Goal: Find specific page/section: Find specific page/section

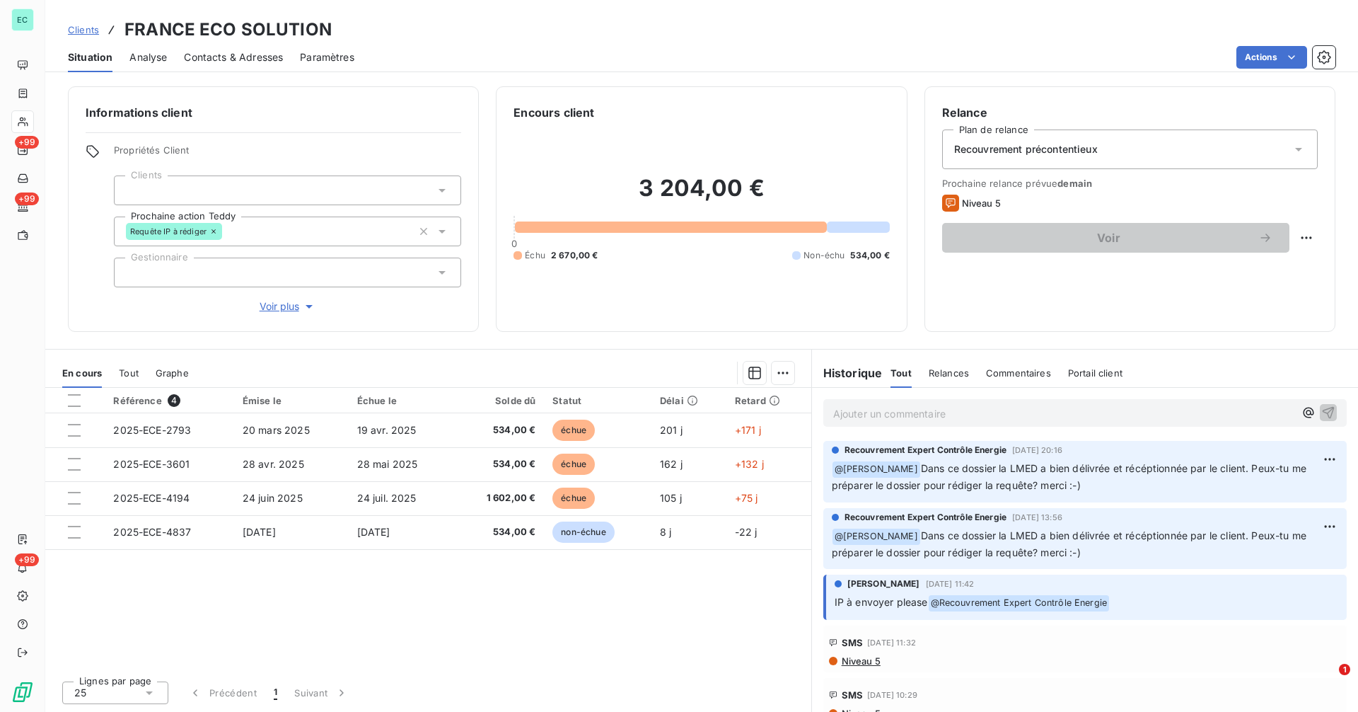
scroll to position [637, 0]
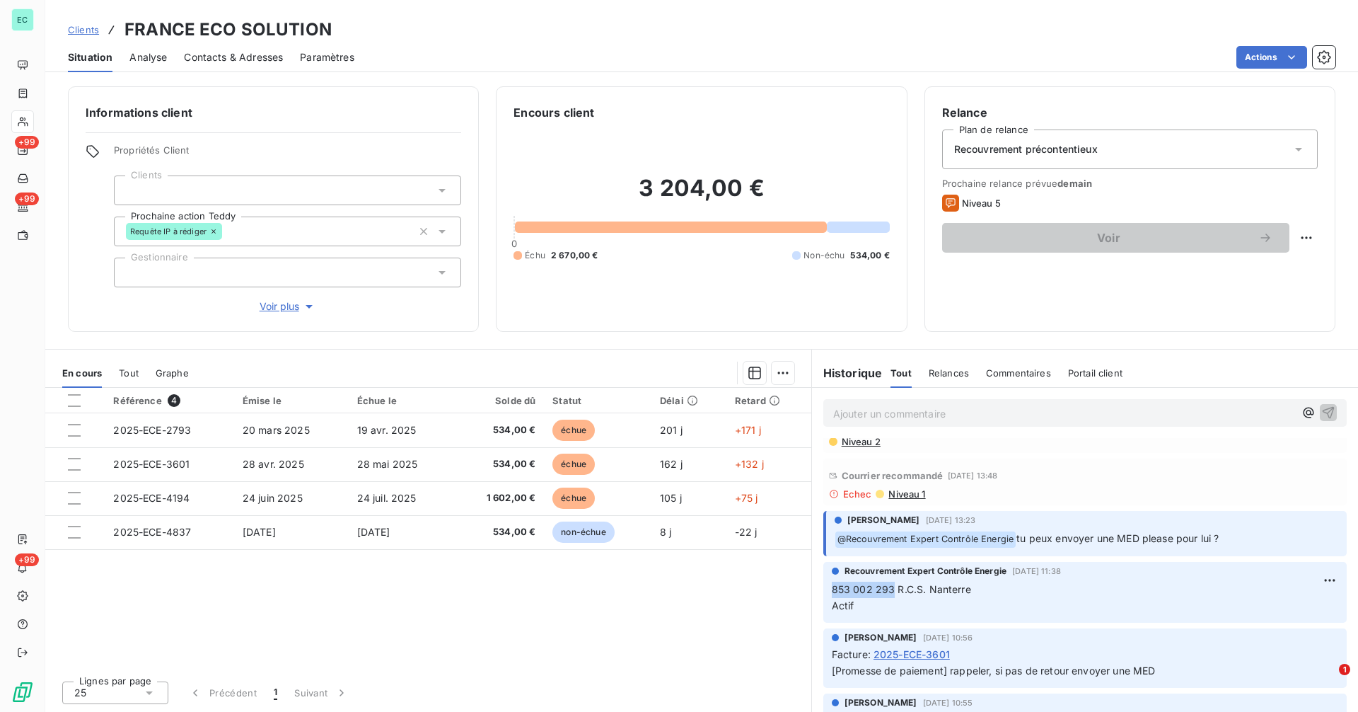
click at [84, 27] on span "Clients" at bounding box center [83, 29] width 31 height 11
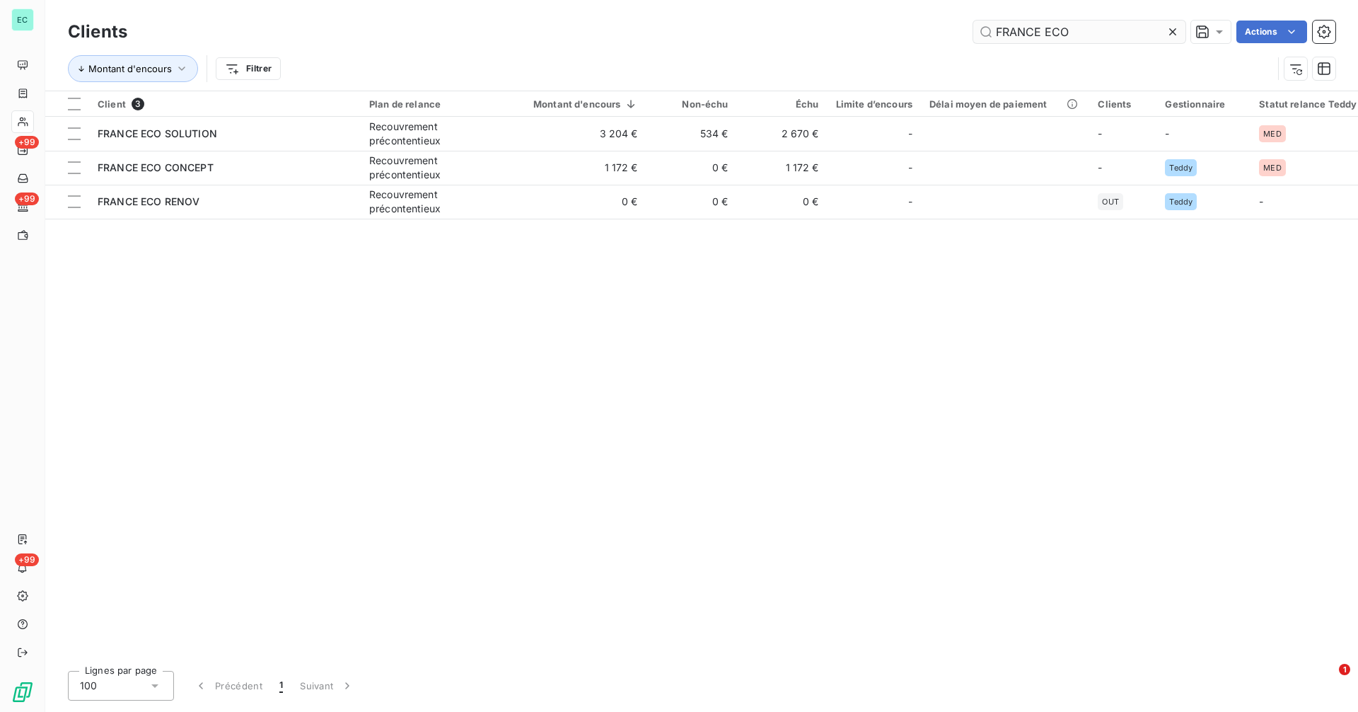
click at [1116, 30] on input "FRANCE ECO" at bounding box center [1079, 32] width 212 height 23
click at [1115, 30] on input "FRANCE ECO" at bounding box center [1079, 32] width 212 height 23
click at [1113, 30] on input "FRANCE ECO" at bounding box center [1079, 32] width 212 height 23
click at [1097, 31] on input "FRANCE ECO" at bounding box center [1079, 32] width 212 height 23
click at [1065, 33] on input "FRANCE ECO" at bounding box center [1079, 32] width 212 height 23
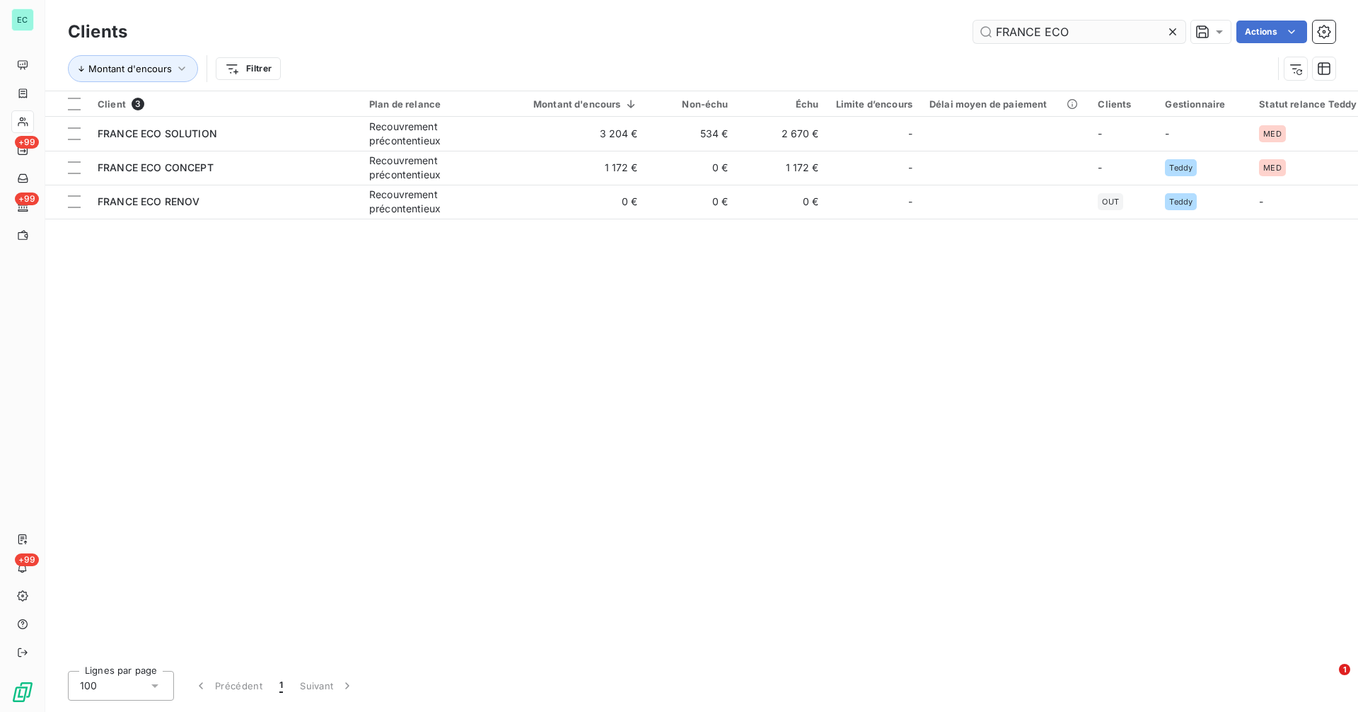
click at [1065, 33] on input "FRANCE ECO" at bounding box center [1079, 32] width 212 height 23
click at [1062, 33] on input "FRANCE ECO" at bounding box center [1079, 32] width 212 height 23
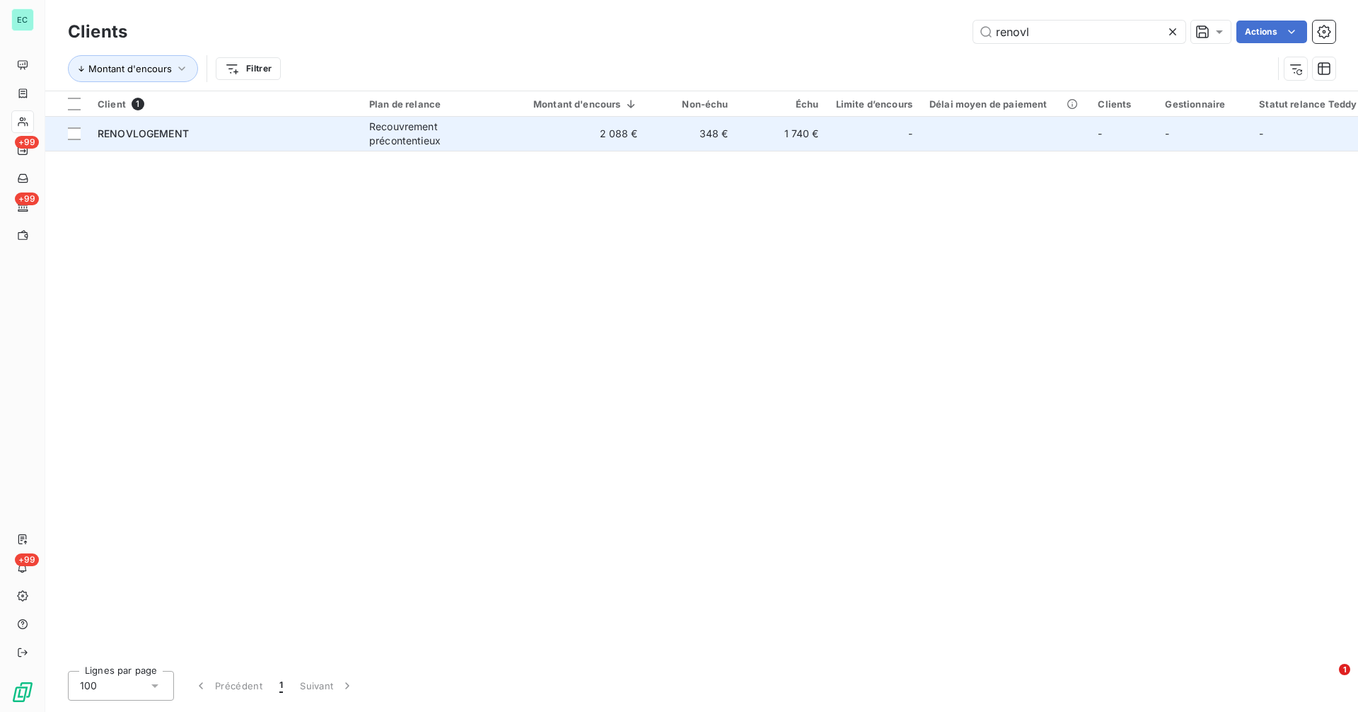
type input "renovl"
click at [825, 134] on td "1 740 €" at bounding box center [782, 134] width 91 height 34
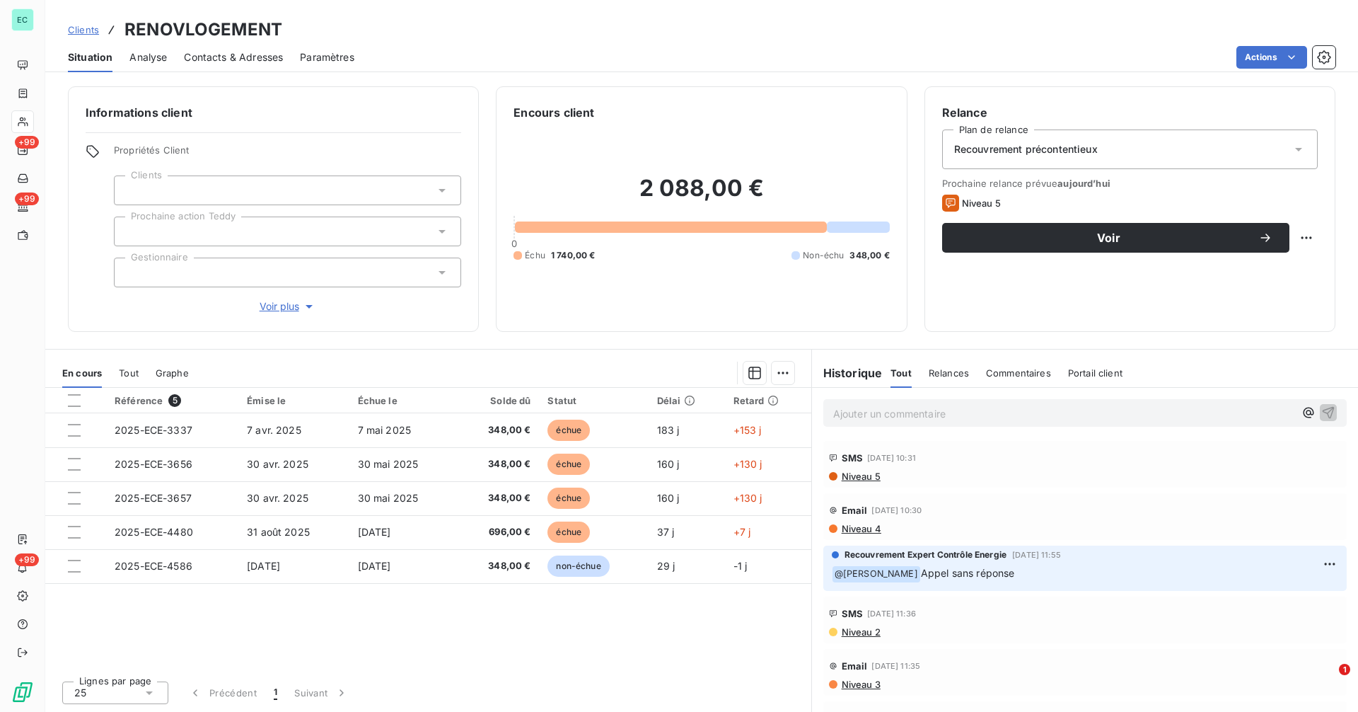
click at [91, 33] on span "Clients" at bounding box center [83, 29] width 31 height 11
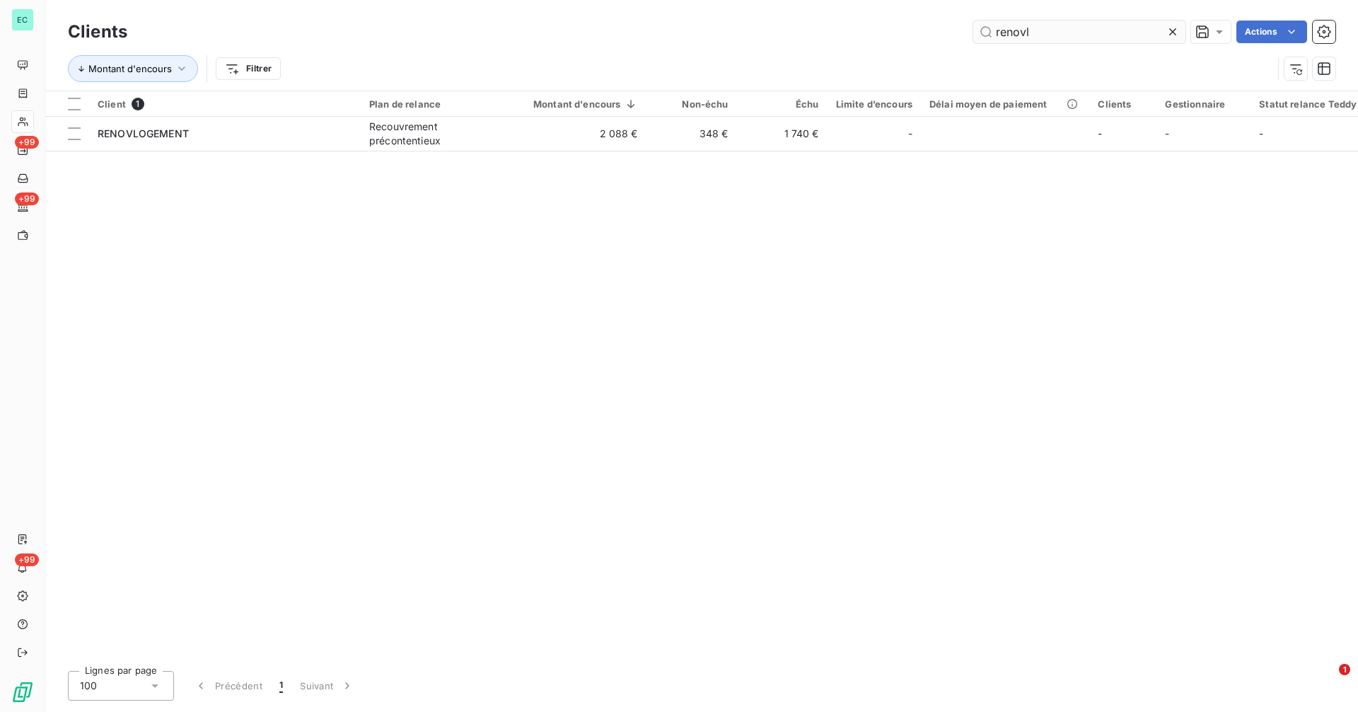
click at [1049, 36] on input "renovl" at bounding box center [1079, 32] width 212 height 23
click at [1049, 35] on input "renovl" at bounding box center [1079, 32] width 212 height 23
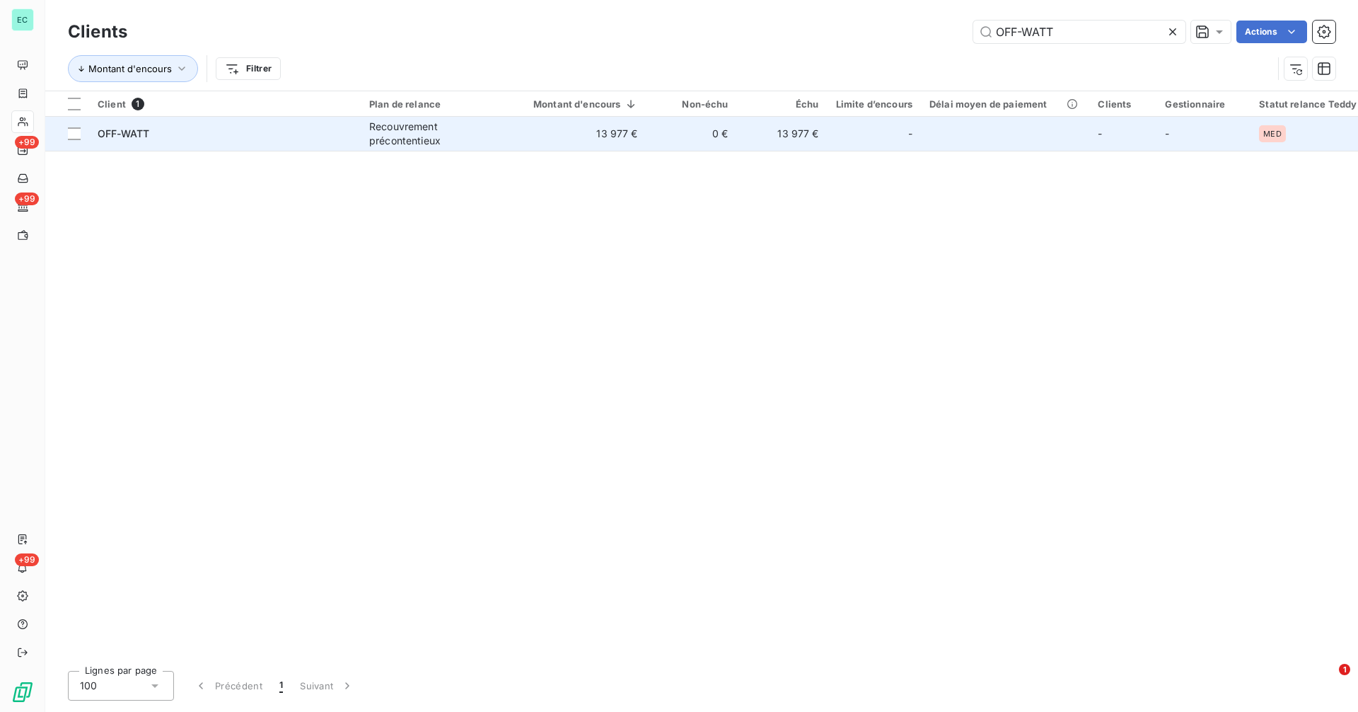
type input "OFF-WATT"
click at [609, 133] on td "13 977 €" at bounding box center [577, 134] width 139 height 34
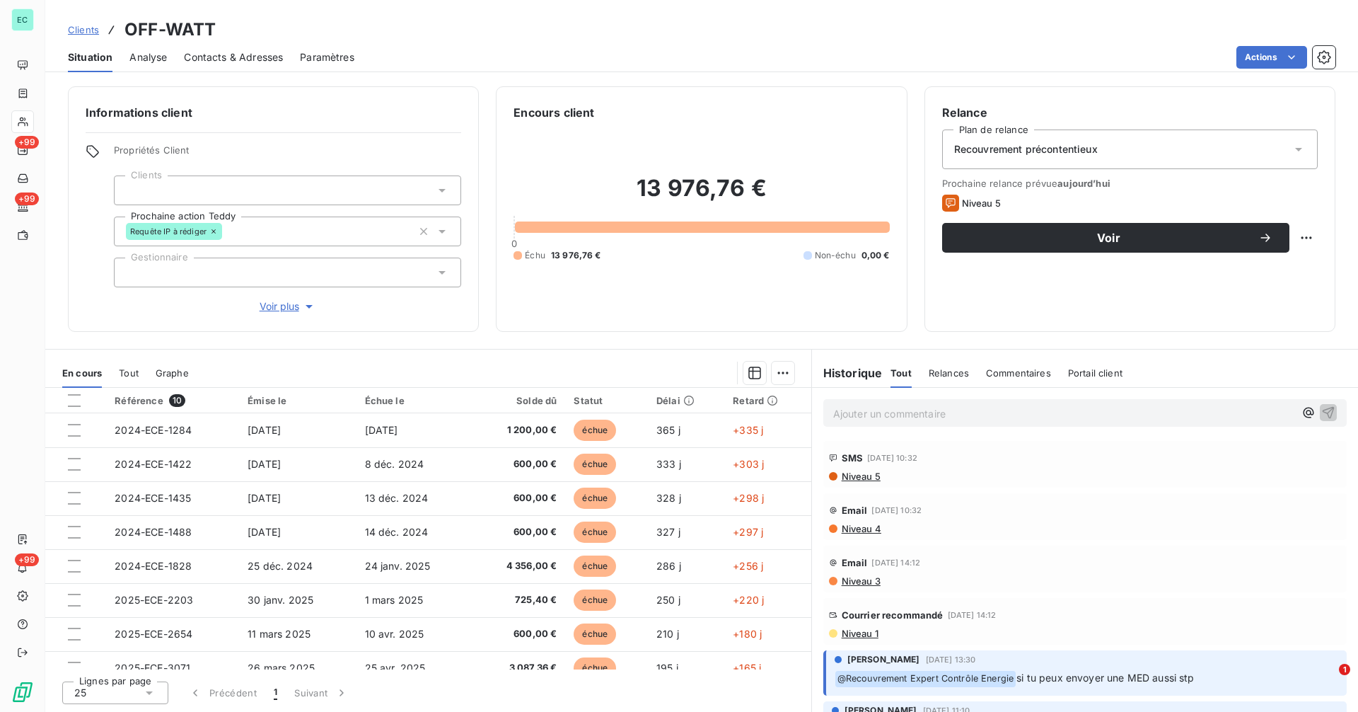
click at [863, 634] on span "Niveau 1" at bounding box center [859, 632] width 38 height 11
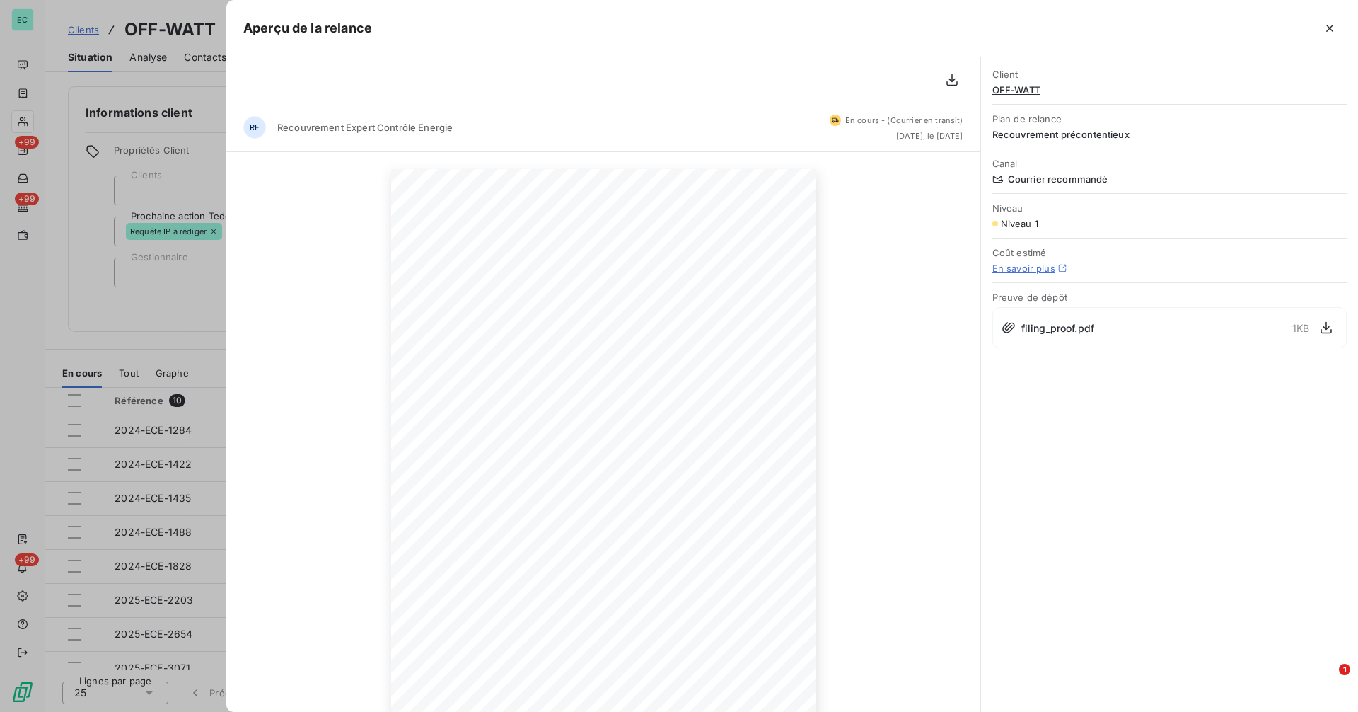
click at [166, 320] on div at bounding box center [679, 356] width 1358 height 712
click at [166, 320] on div "Informations client Propriétés Client Clients Prochaine action Teddy Requête IP…" at bounding box center [273, 208] width 411 height 245
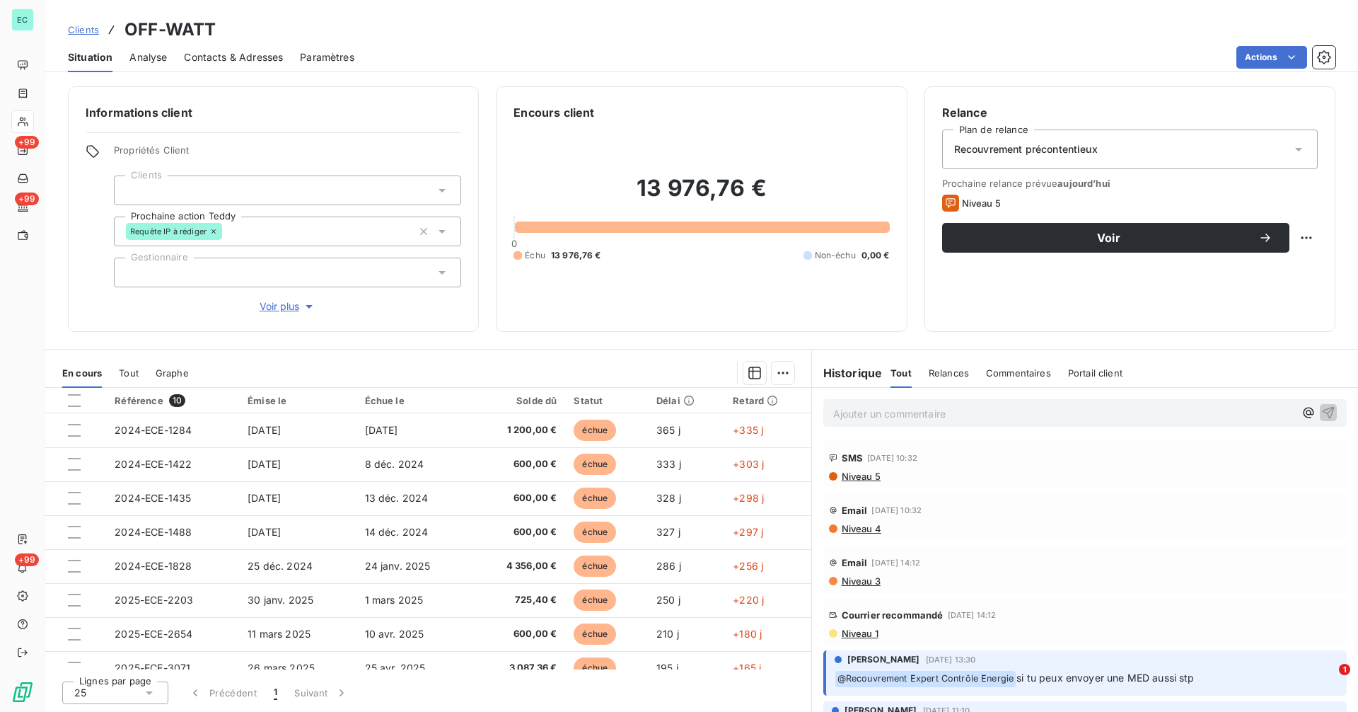
click at [94, 35] on link "Clients" at bounding box center [83, 30] width 31 height 14
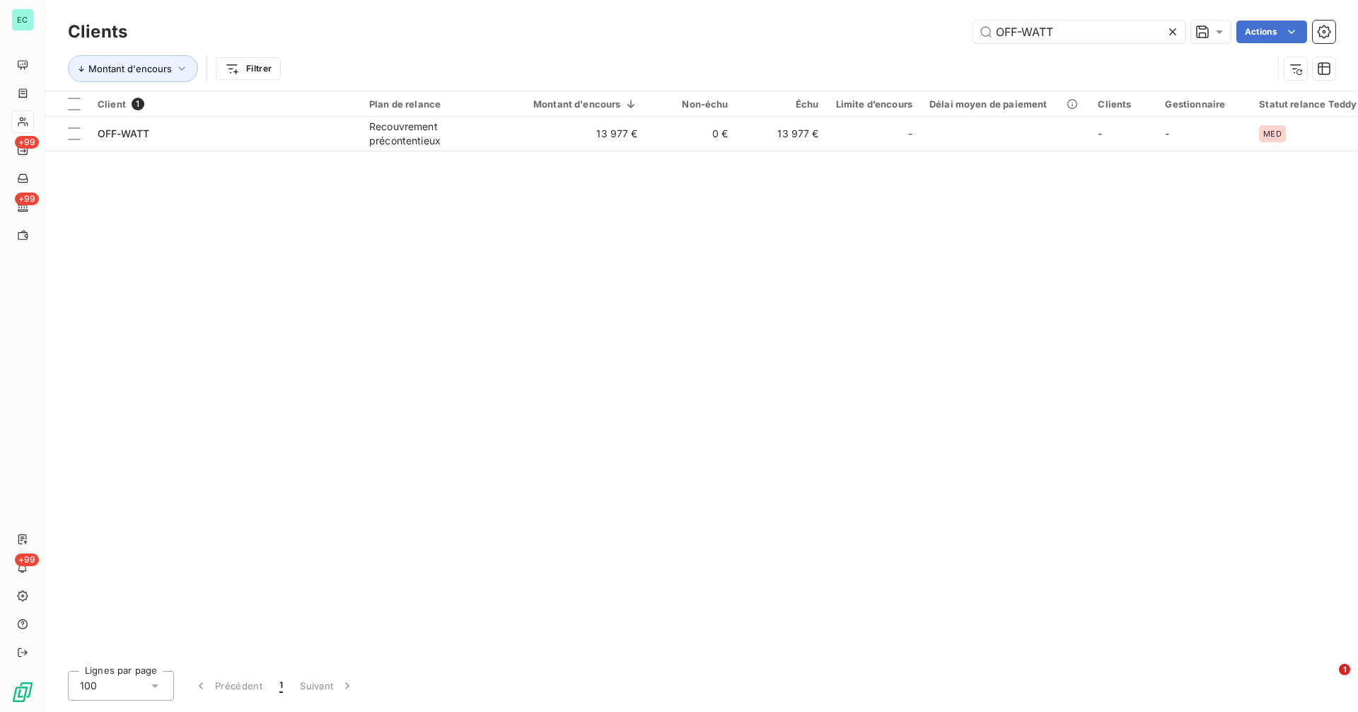
click at [1175, 30] on icon at bounding box center [1173, 32] width 14 height 14
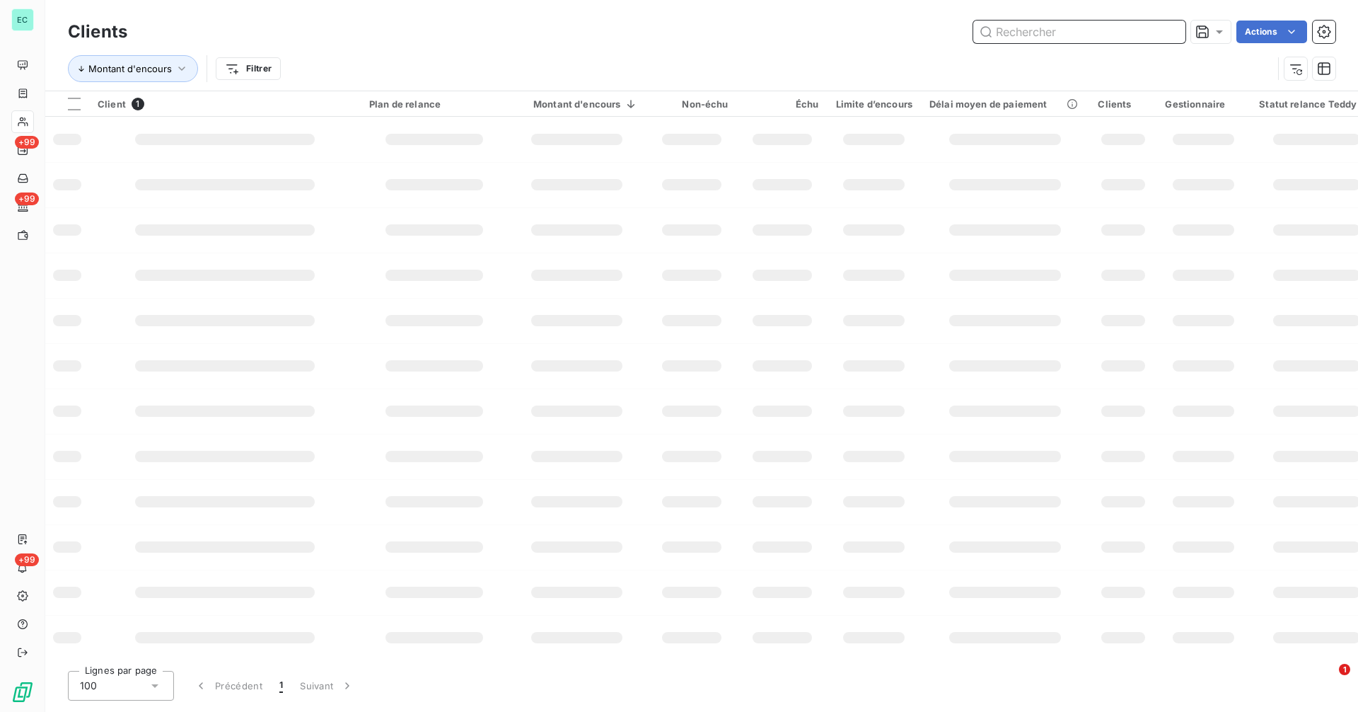
click at [1138, 30] on input "text" at bounding box center [1079, 32] width 212 height 23
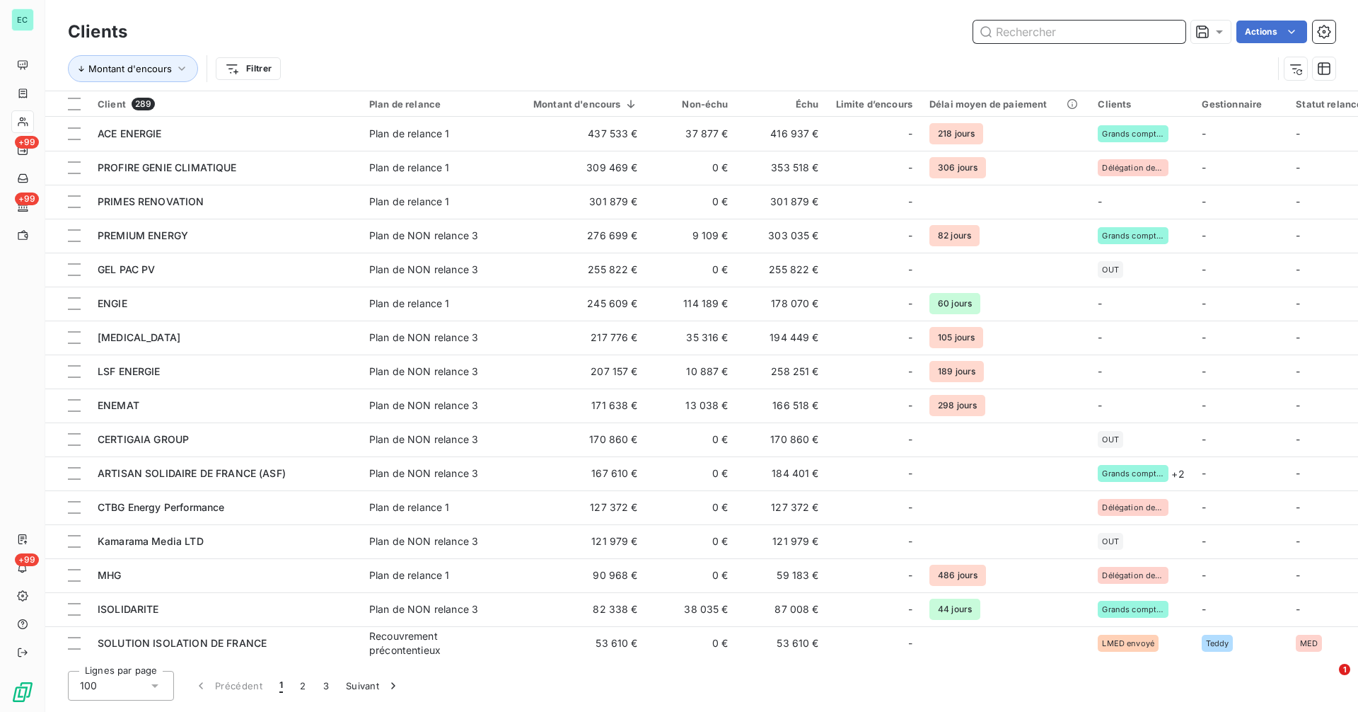
paste input "France Eco Concept"
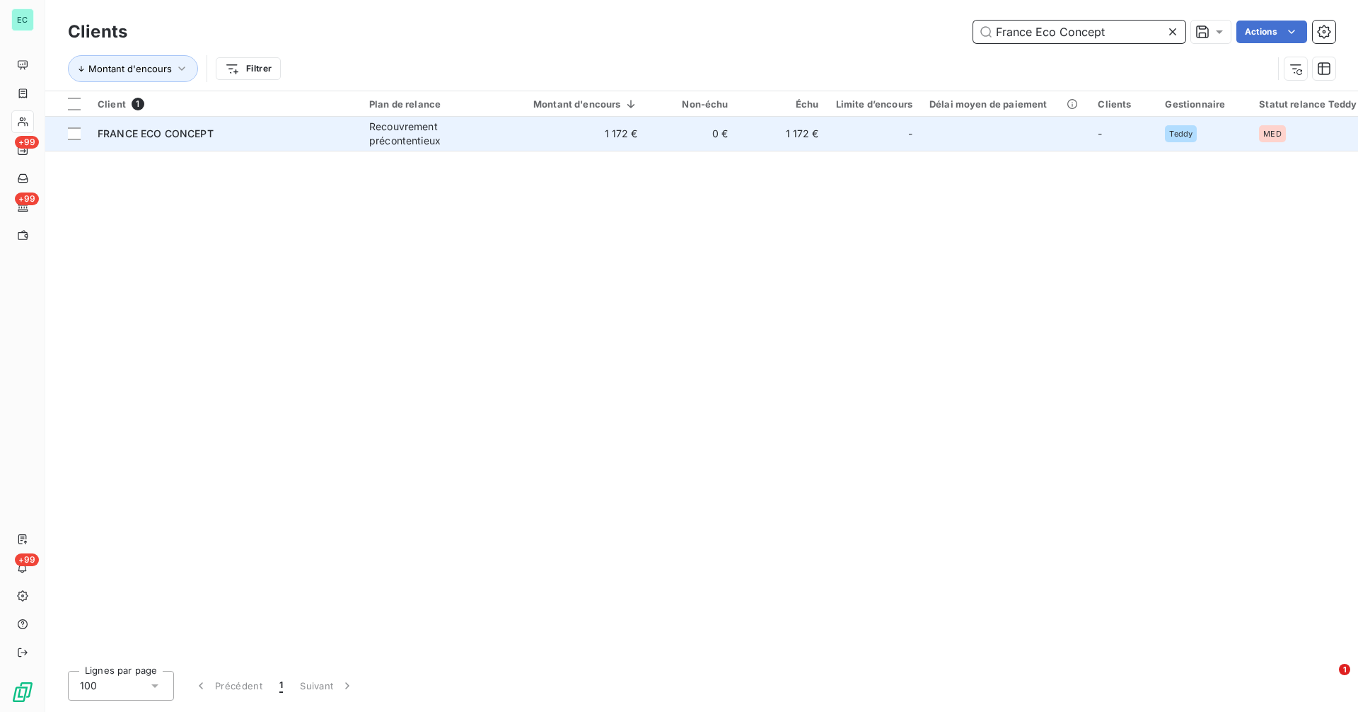
type input "France Eco Concept"
click at [849, 136] on div "-" at bounding box center [874, 133] width 76 height 23
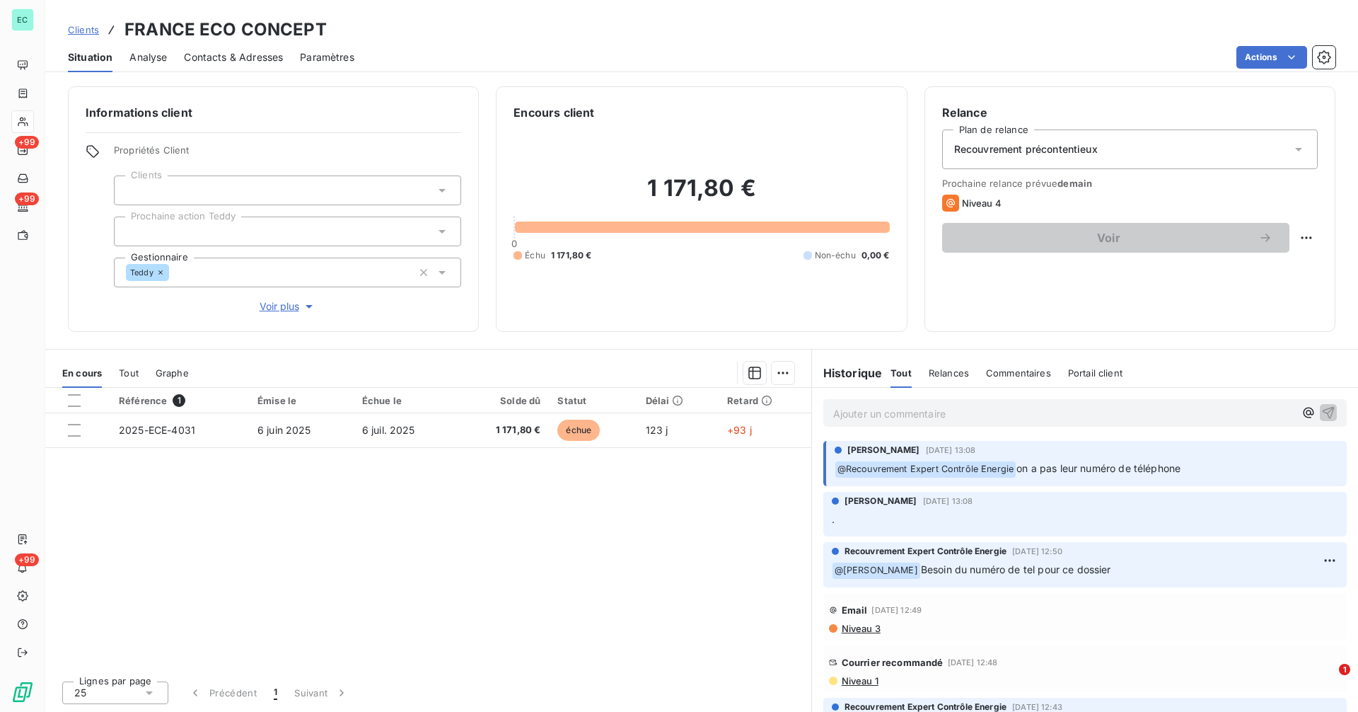
click at [854, 681] on span "Niveau 1" at bounding box center [859, 680] width 38 height 11
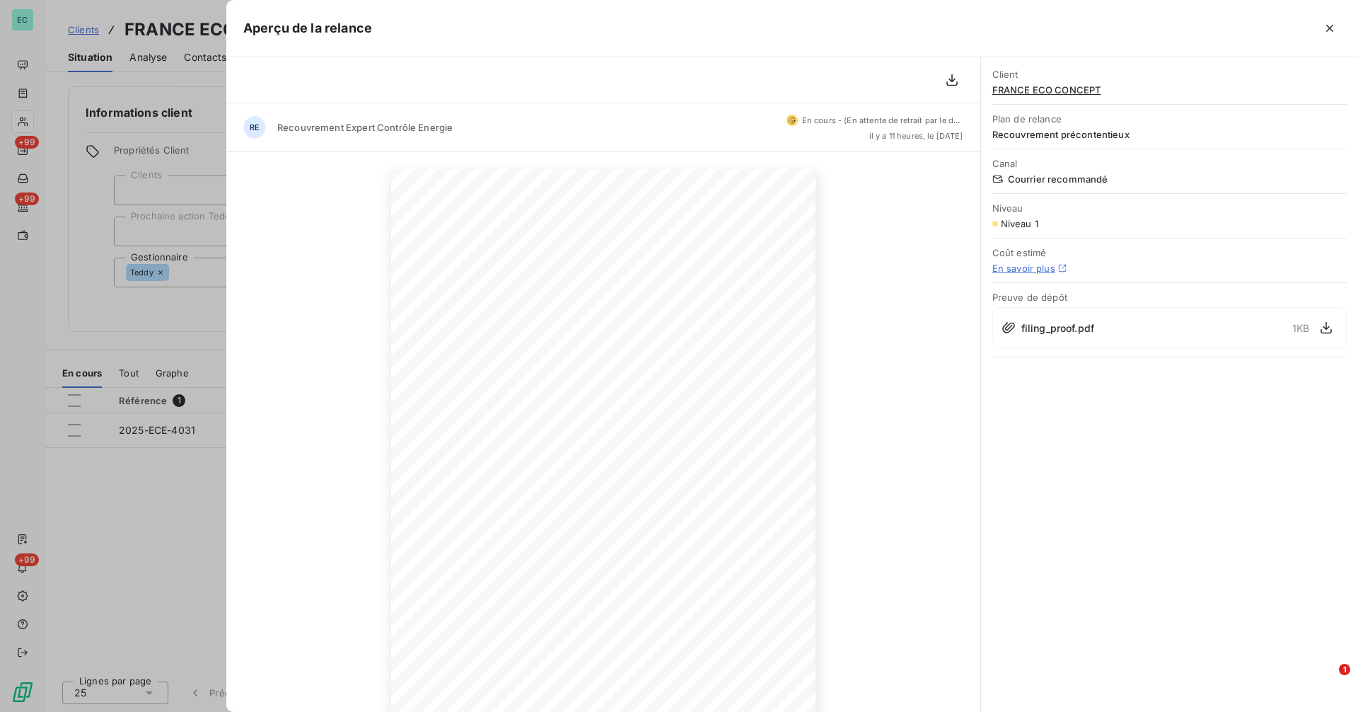
click at [176, 315] on div at bounding box center [679, 356] width 1358 height 712
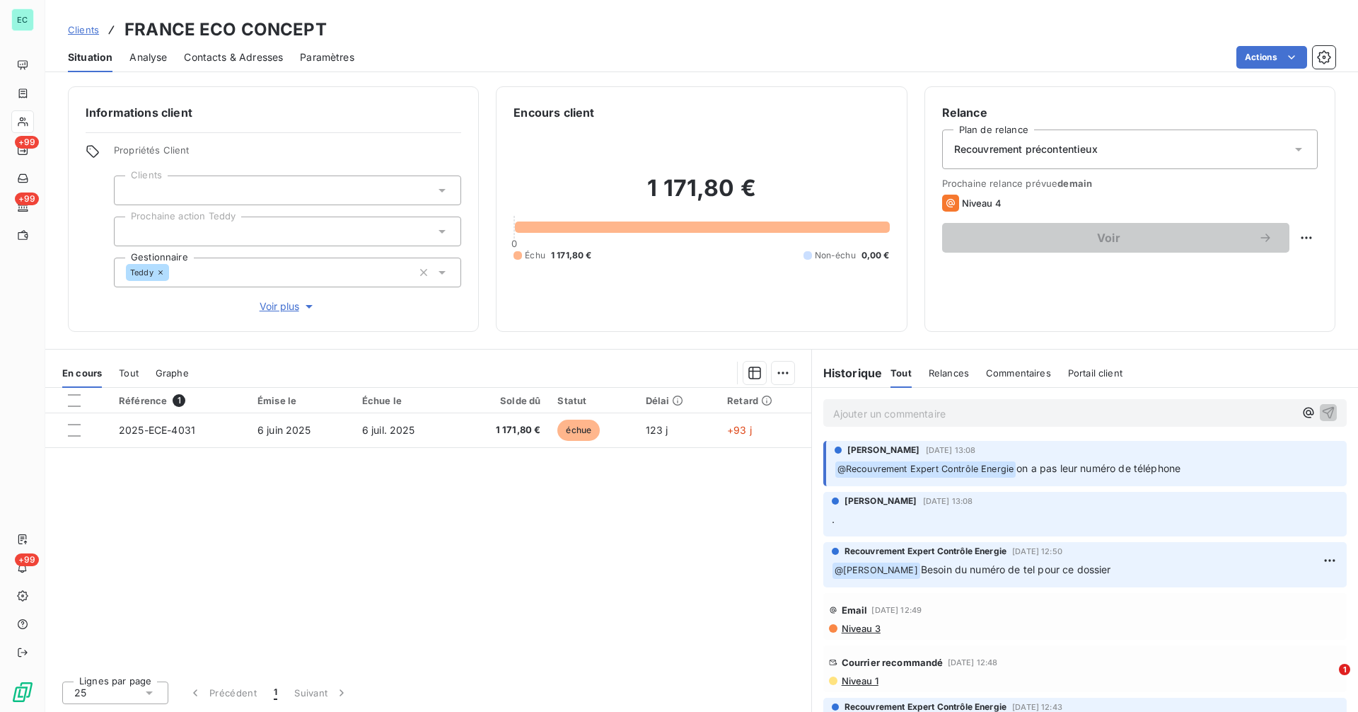
click at [91, 33] on span "Clients" at bounding box center [83, 29] width 31 height 11
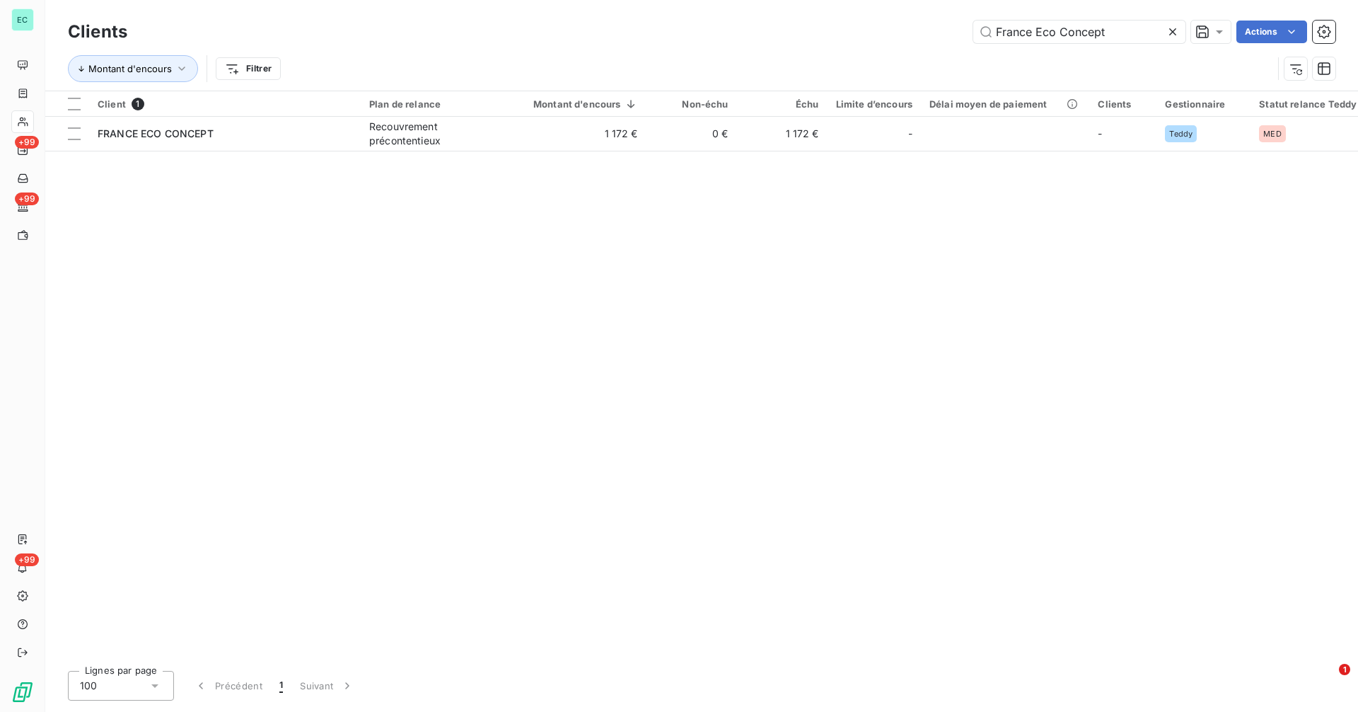
click at [1176, 35] on icon at bounding box center [1173, 32] width 14 height 14
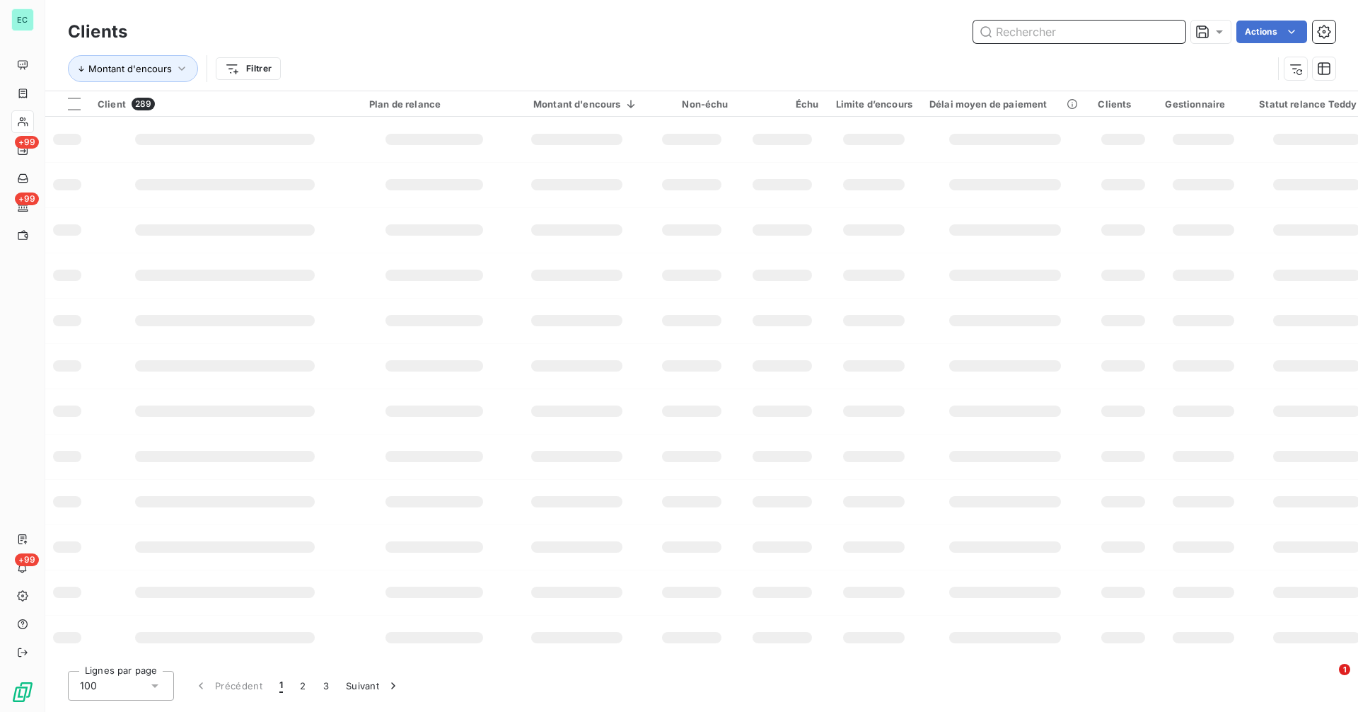
click at [1119, 38] on input "text" at bounding box center [1079, 32] width 212 height 23
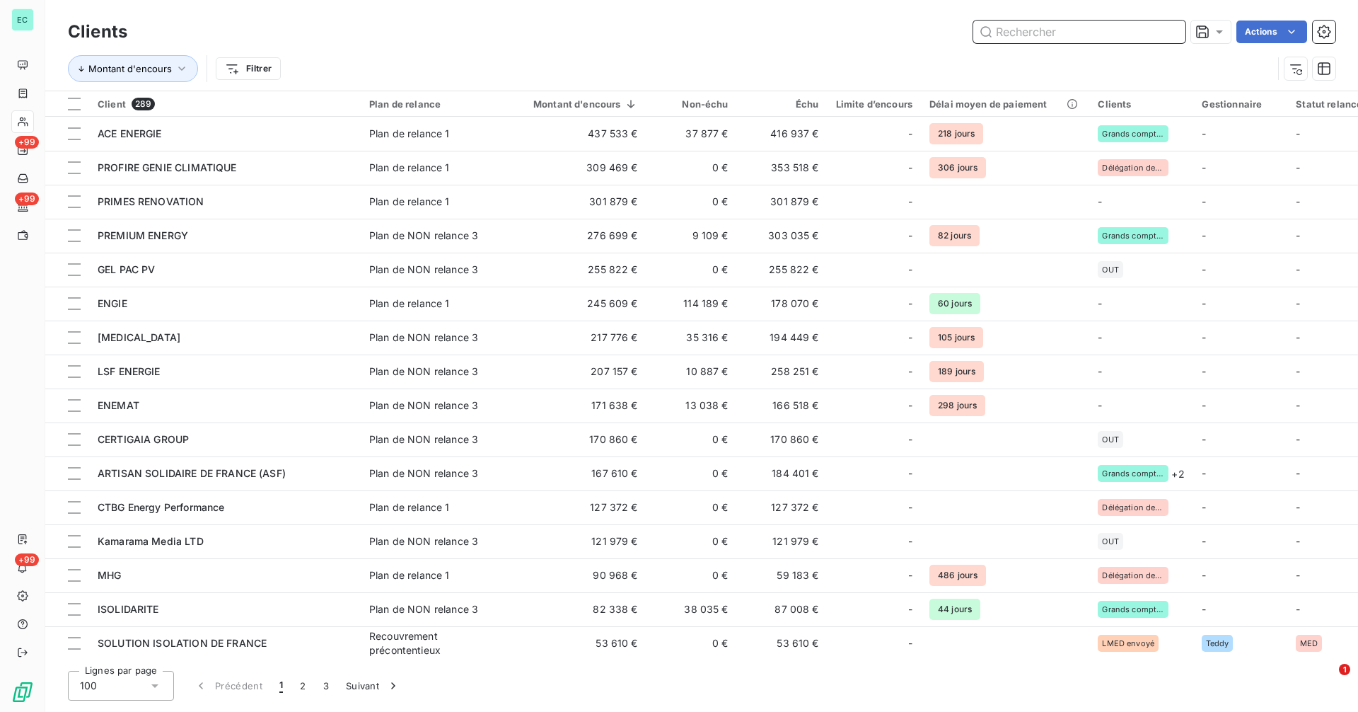
paste input "Renov Bat"
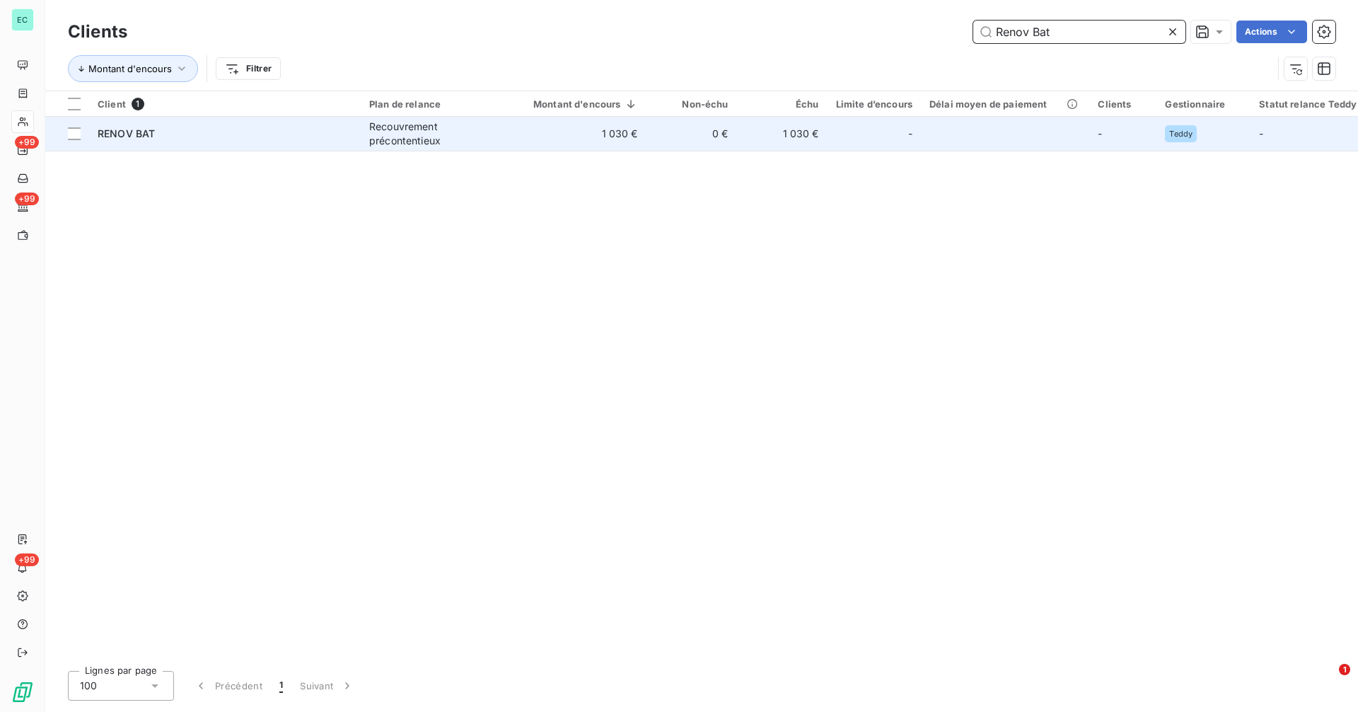
type input "Renov Bat"
click at [538, 135] on td "1 030 €" at bounding box center [577, 134] width 139 height 34
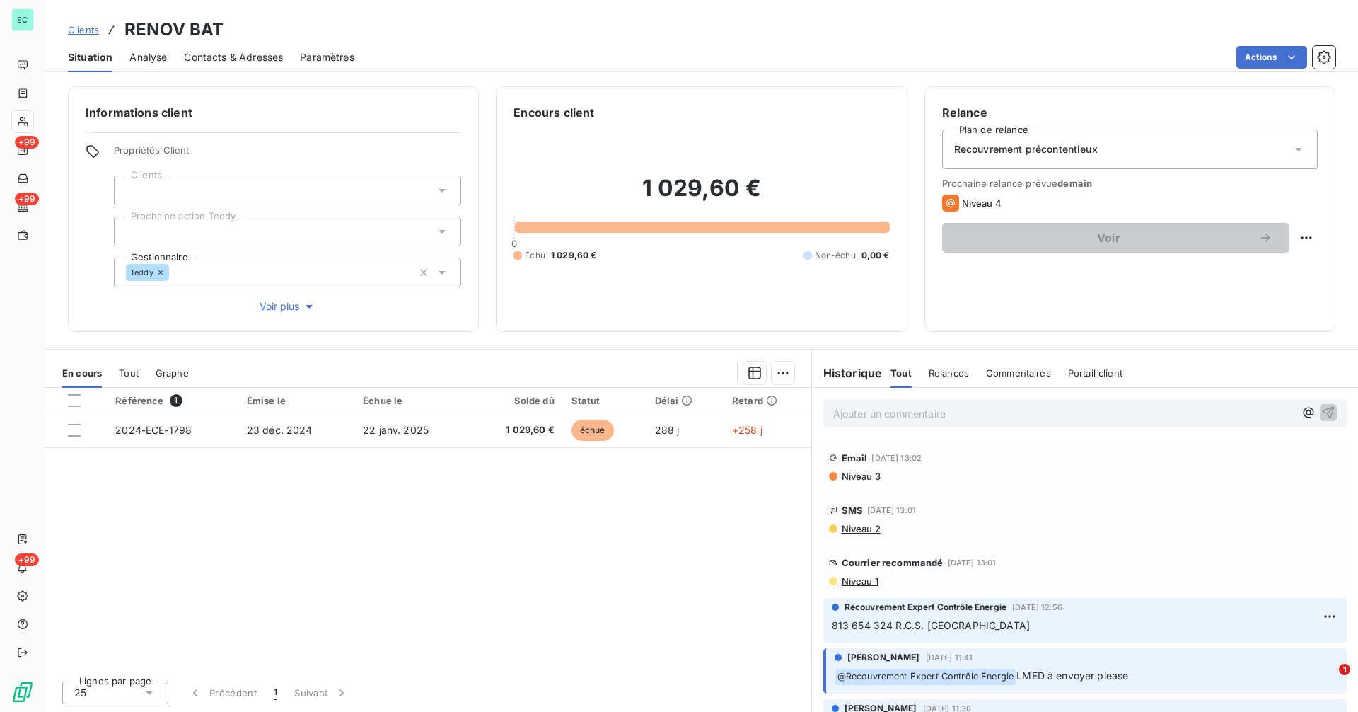
click at [858, 581] on span "Niveau 1" at bounding box center [859, 580] width 38 height 11
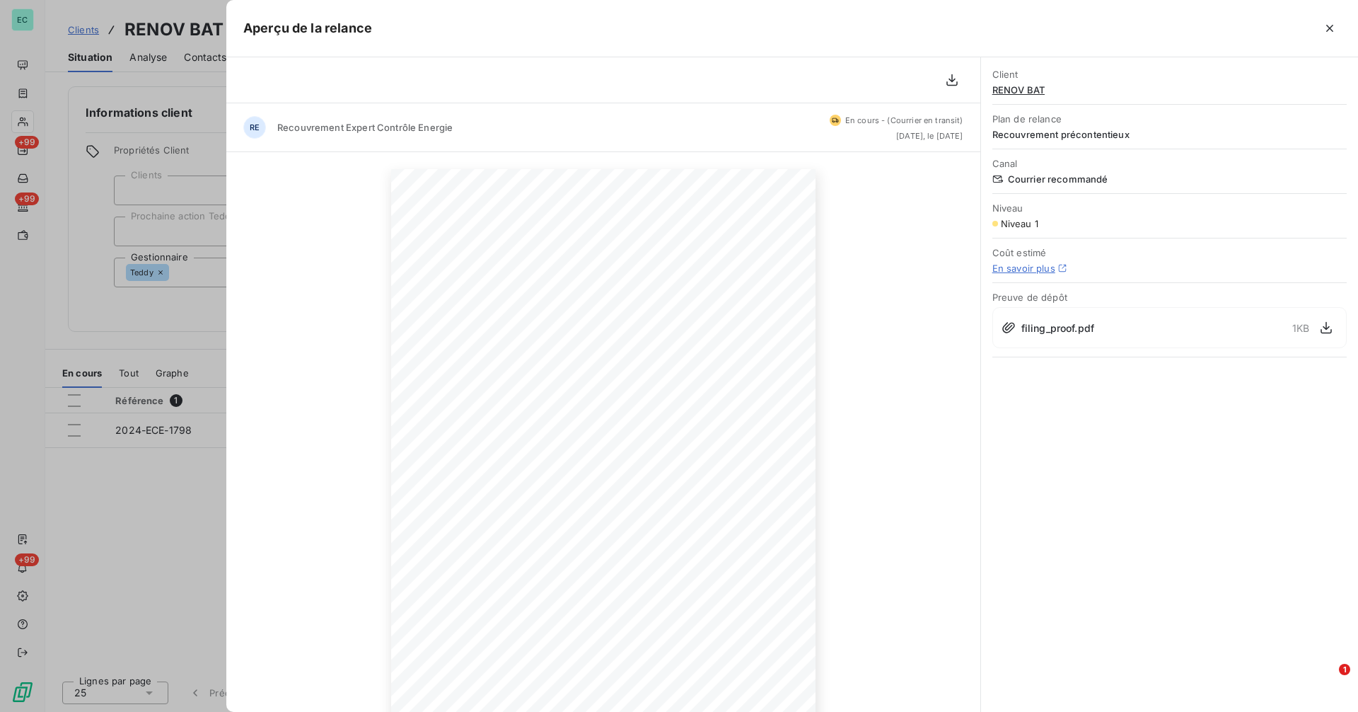
click at [176, 477] on div at bounding box center [679, 356] width 1358 height 712
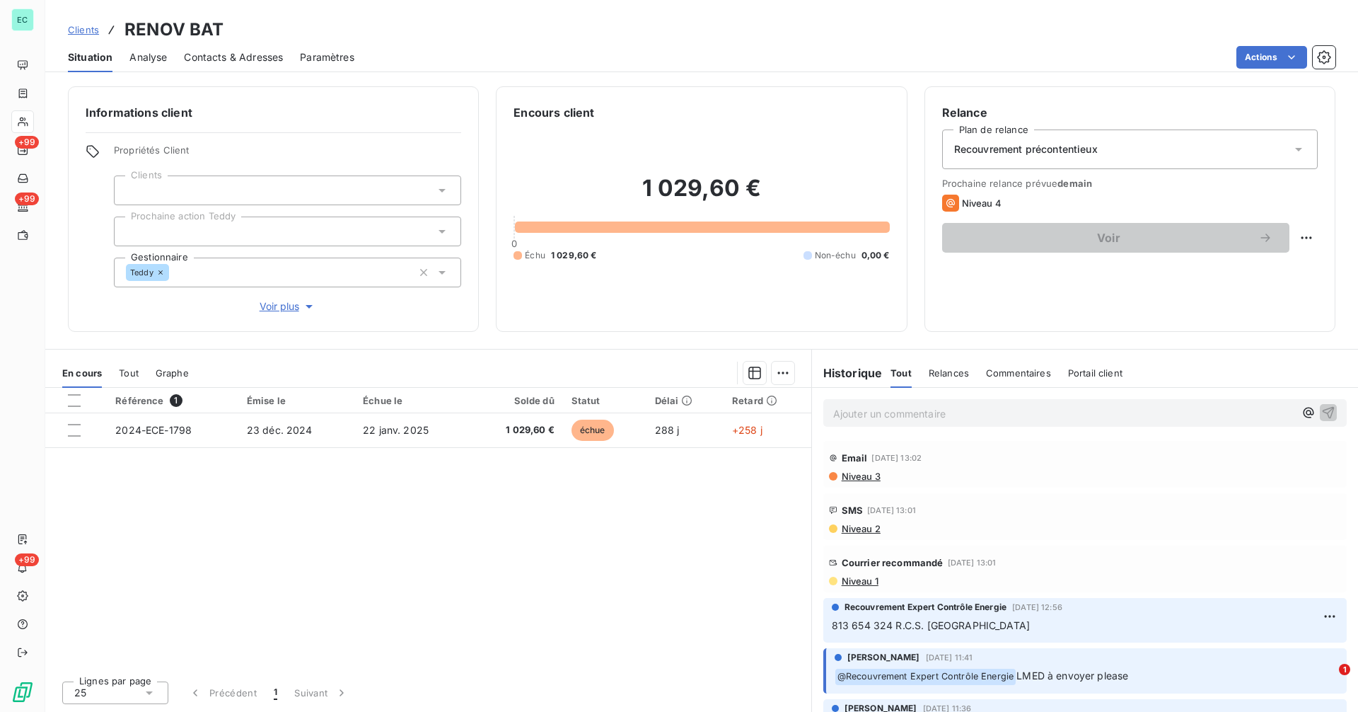
click at [88, 25] on span "Clients" at bounding box center [83, 29] width 31 height 11
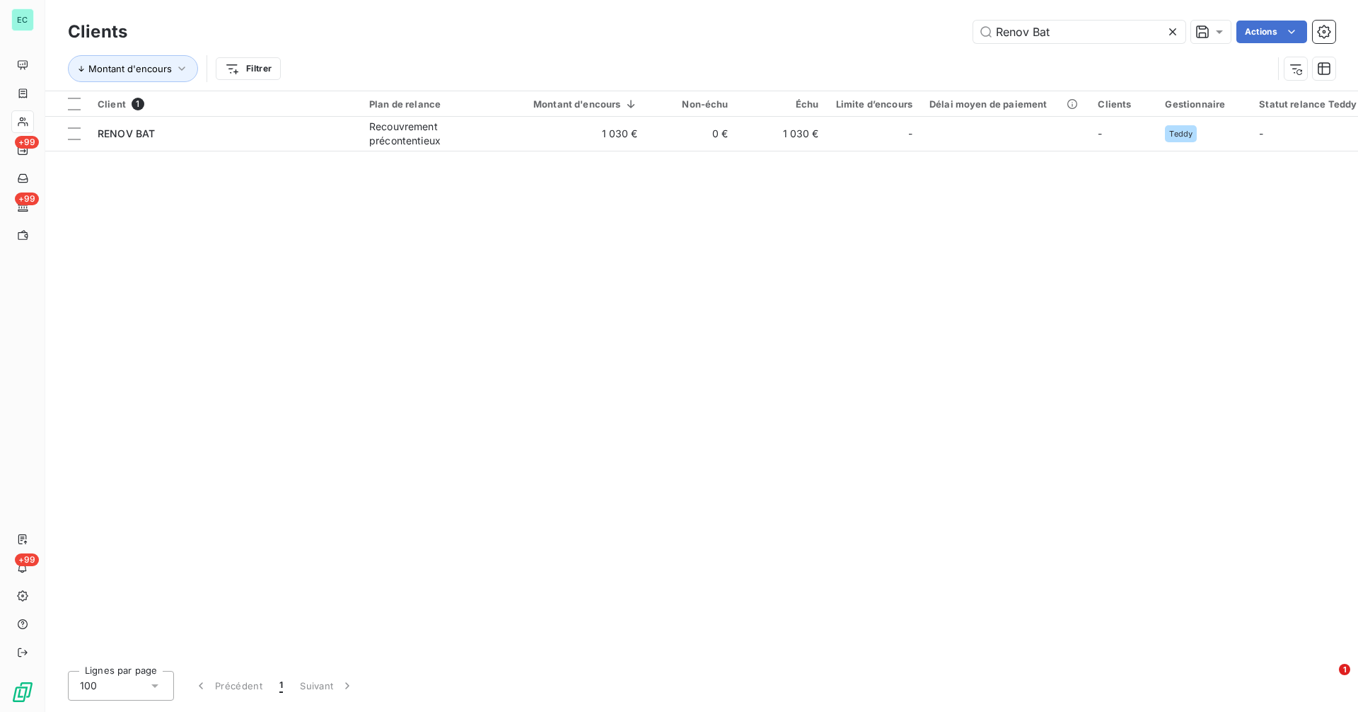
click at [1168, 33] on icon at bounding box center [1173, 32] width 14 height 14
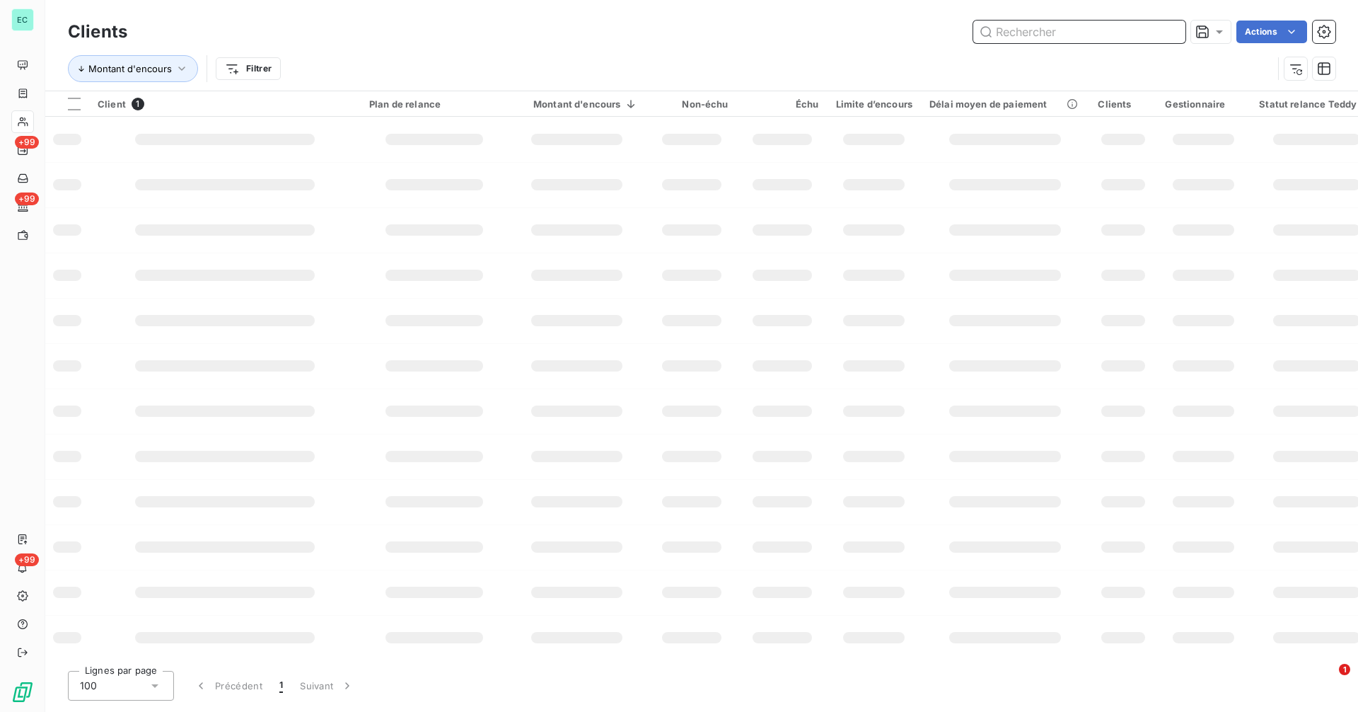
click at [1166, 33] on input "text" at bounding box center [1079, 32] width 212 height 23
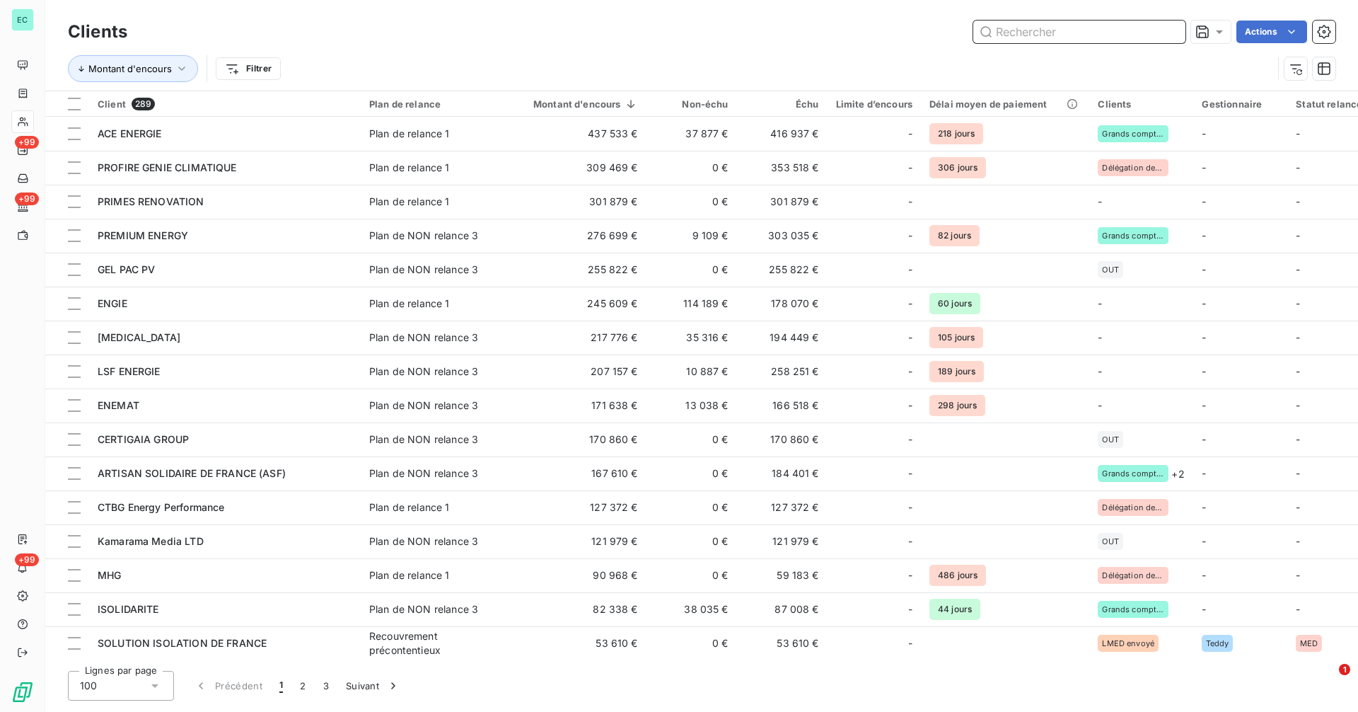
paste input "Eco Cal"
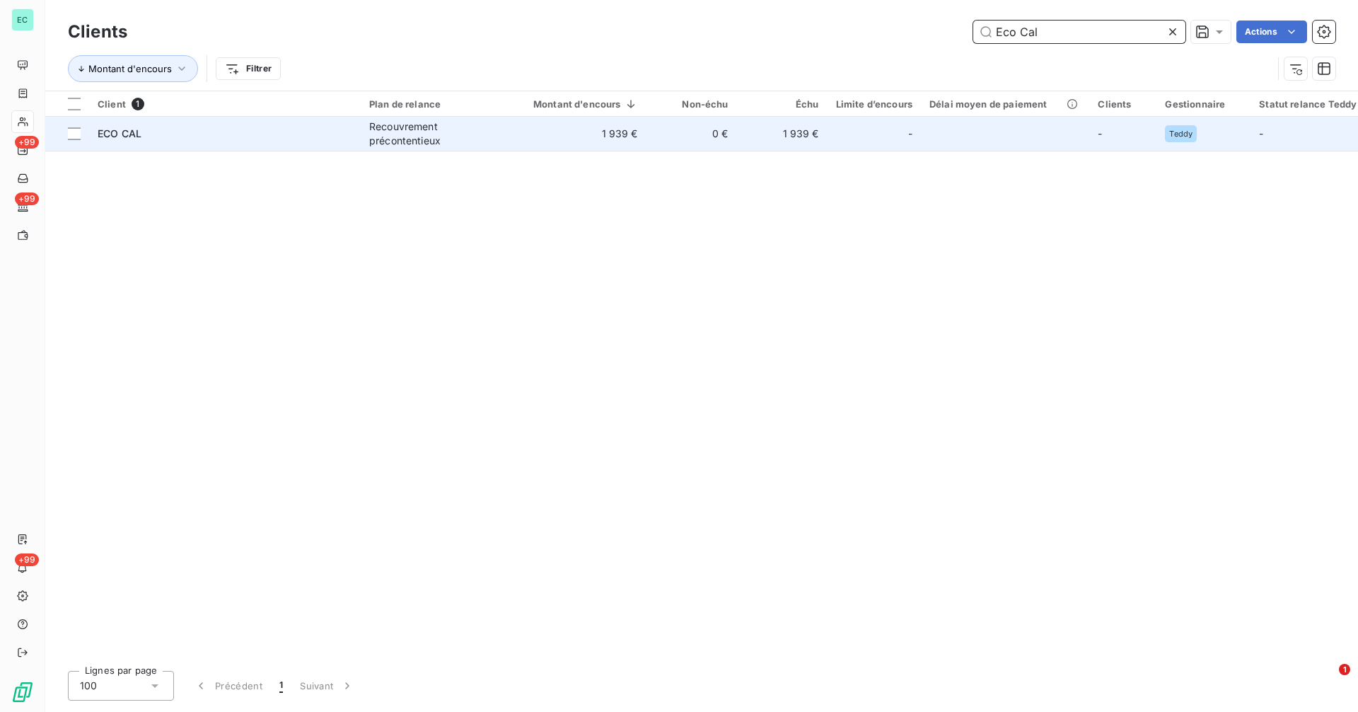
type input "Eco Cal"
click at [733, 134] on td "0 €" at bounding box center [691, 134] width 91 height 34
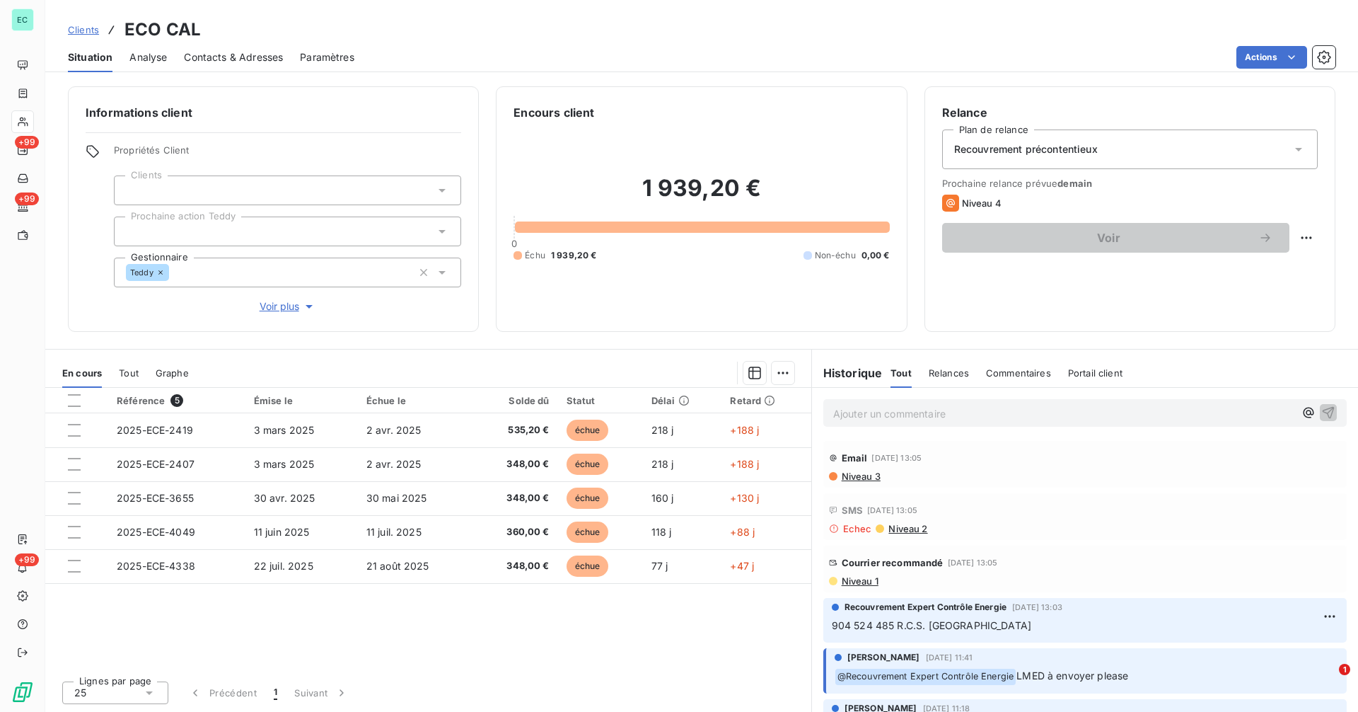
click at [870, 586] on div "Courrier recommandé [DATE] 13:05 Niveau 1" at bounding box center [1084, 568] width 523 height 47
click at [869, 579] on span "Niveau 1" at bounding box center [859, 580] width 38 height 11
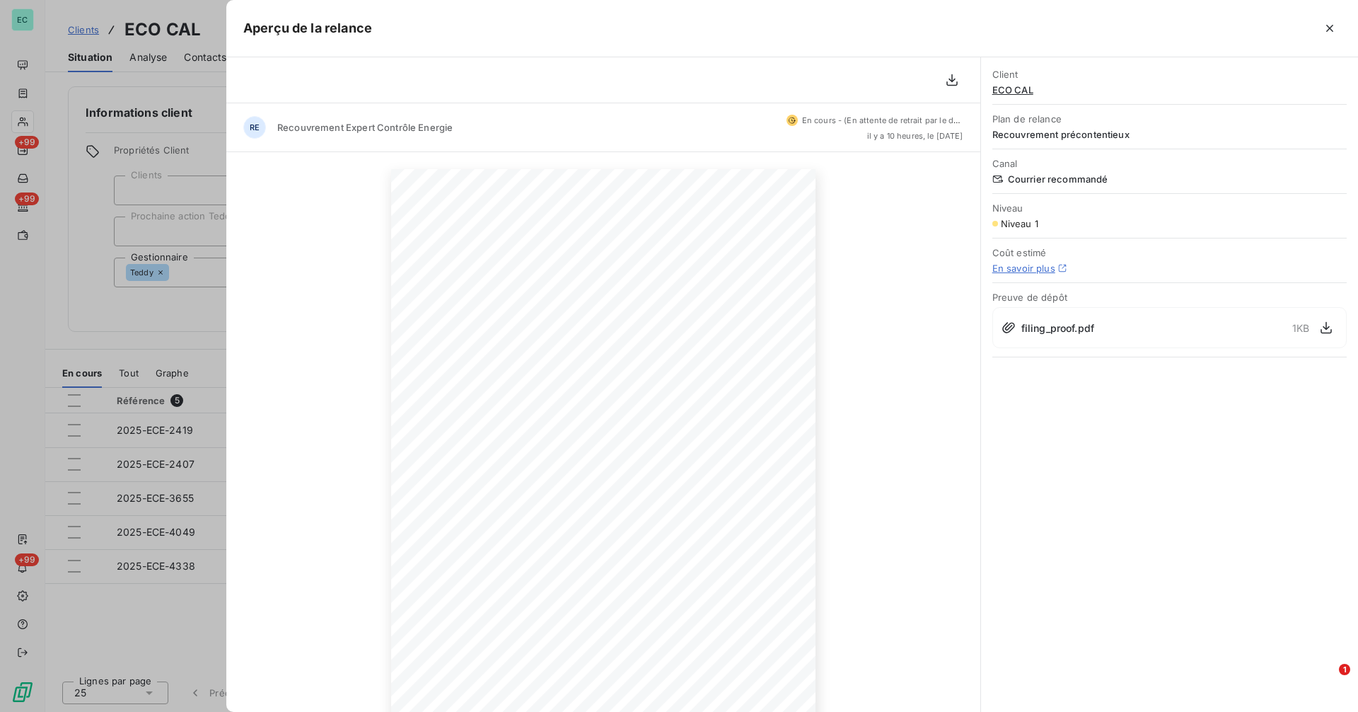
click at [174, 326] on div at bounding box center [679, 356] width 1358 height 712
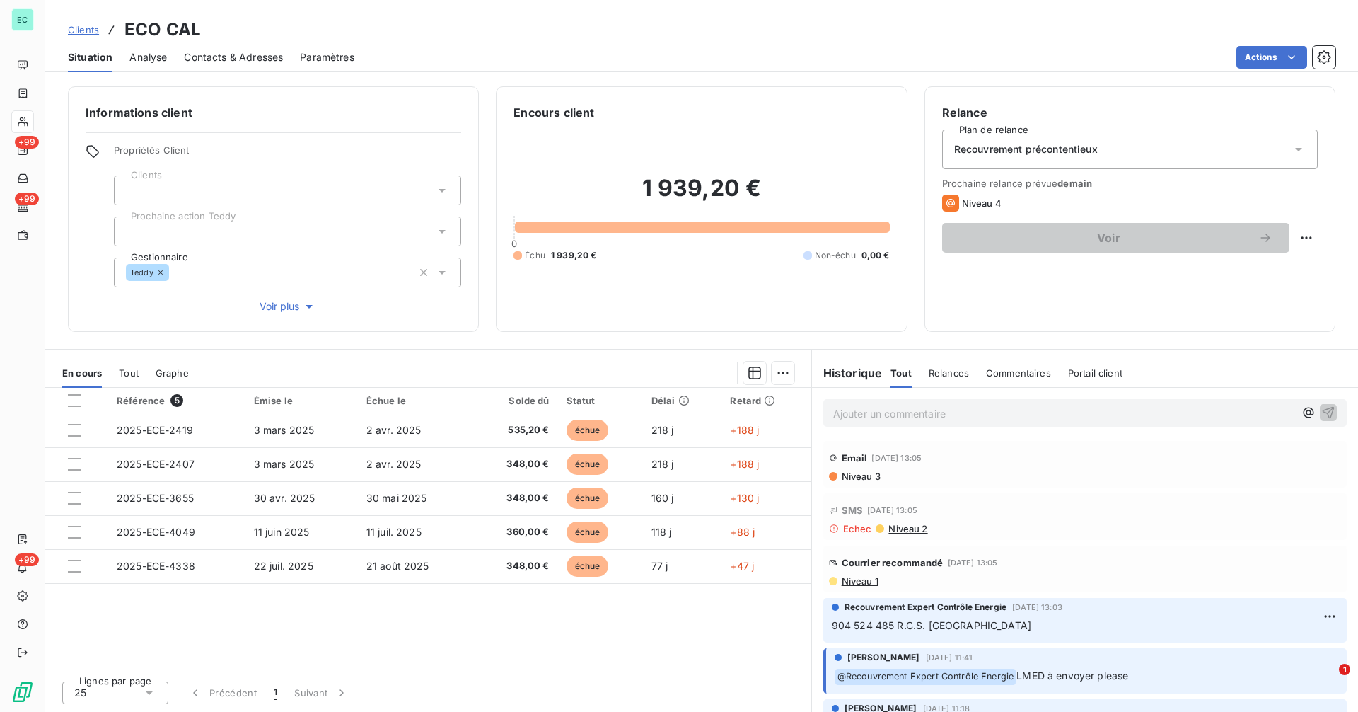
click at [73, 28] on span "Clients" at bounding box center [83, 29] width 31 height 11
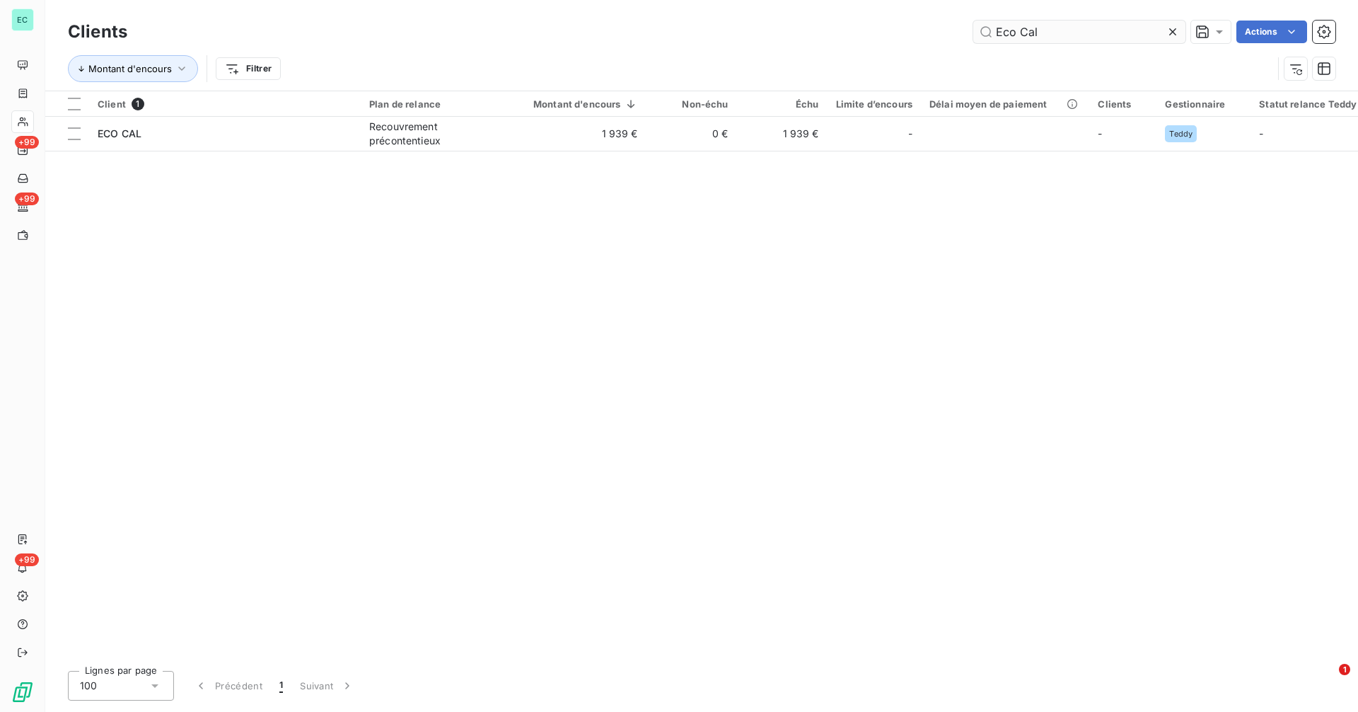
click at [1172, 30] on icon at bounding box center [1173, 32] width 14 height 14
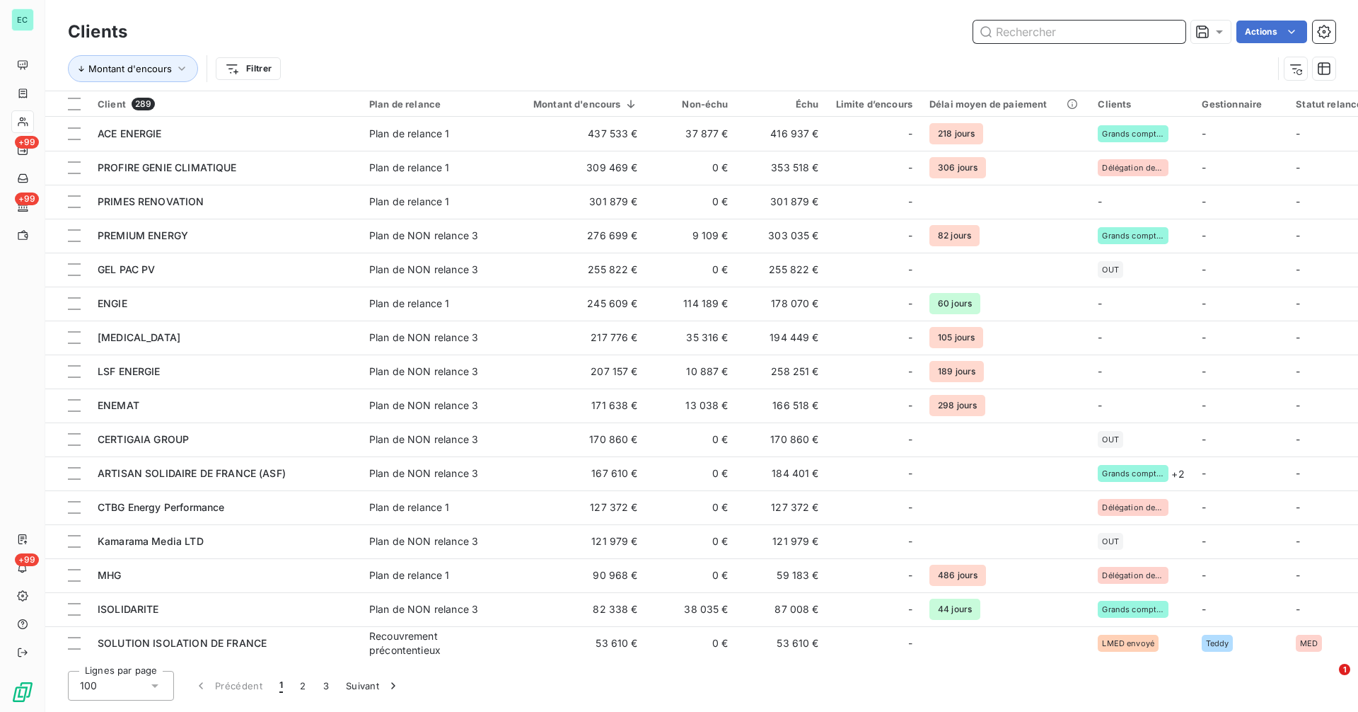
click at [1118, 33] on input "text" at bounding box center [1079, 32] width 212 height 23
paste input "Eco Renov"
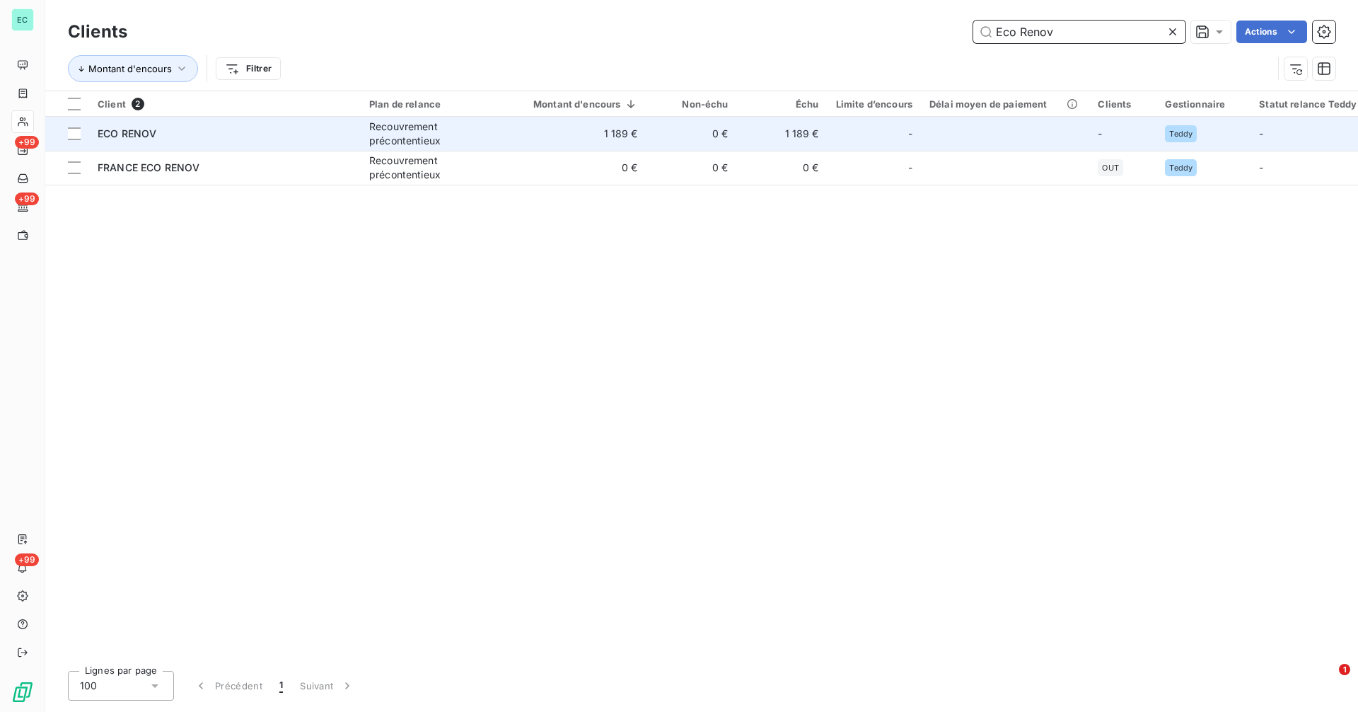
type input "Eco Renov"
click at [278, 136] on div "ECO RENOV" at bounding box center [225, 134] width 255 height 14
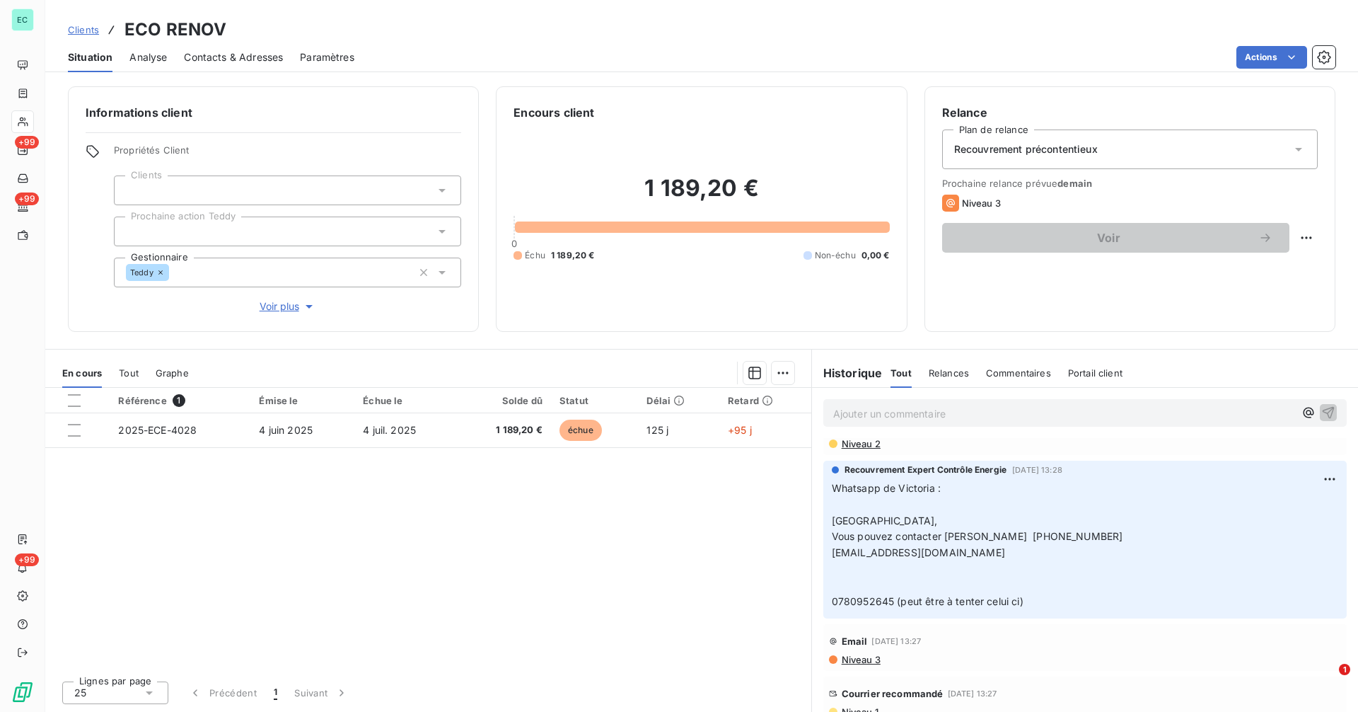
scroll to position [165, 0]
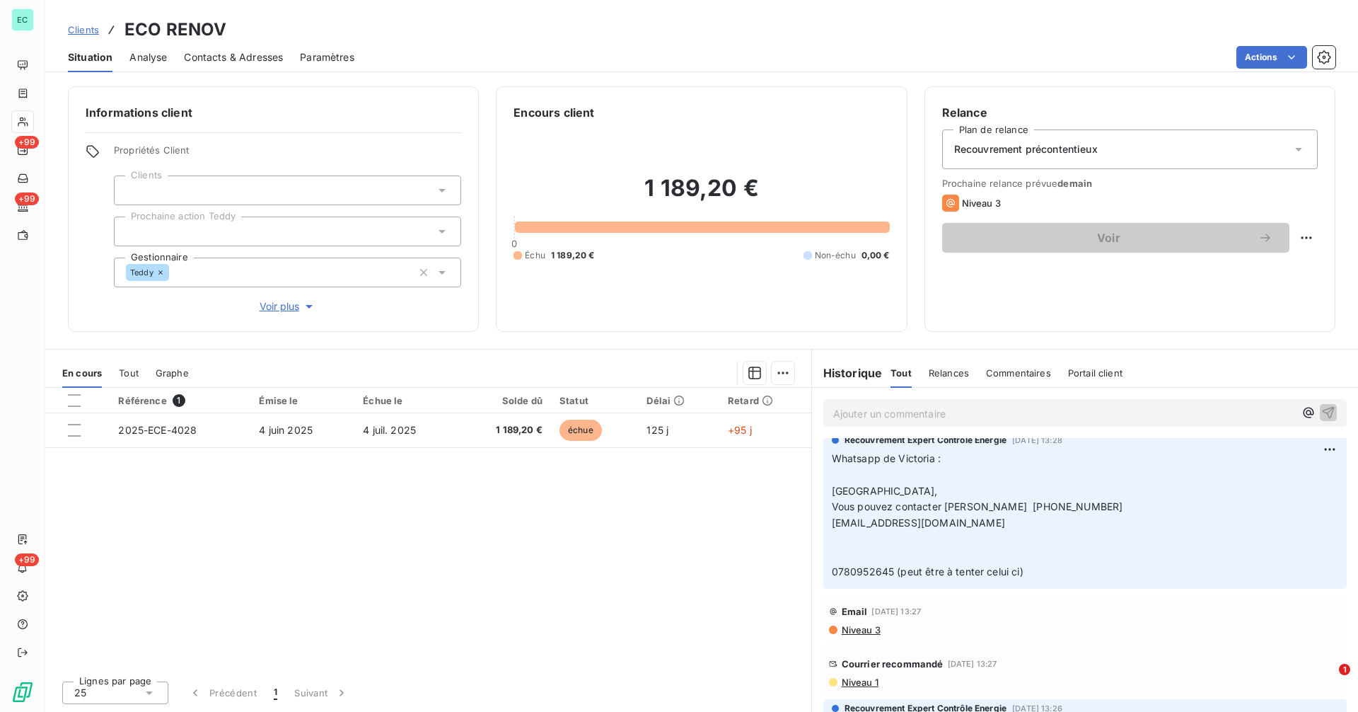
click at [869, 688] on span "Niveau 1" at bounding box center [859, 681] width 38 height 11
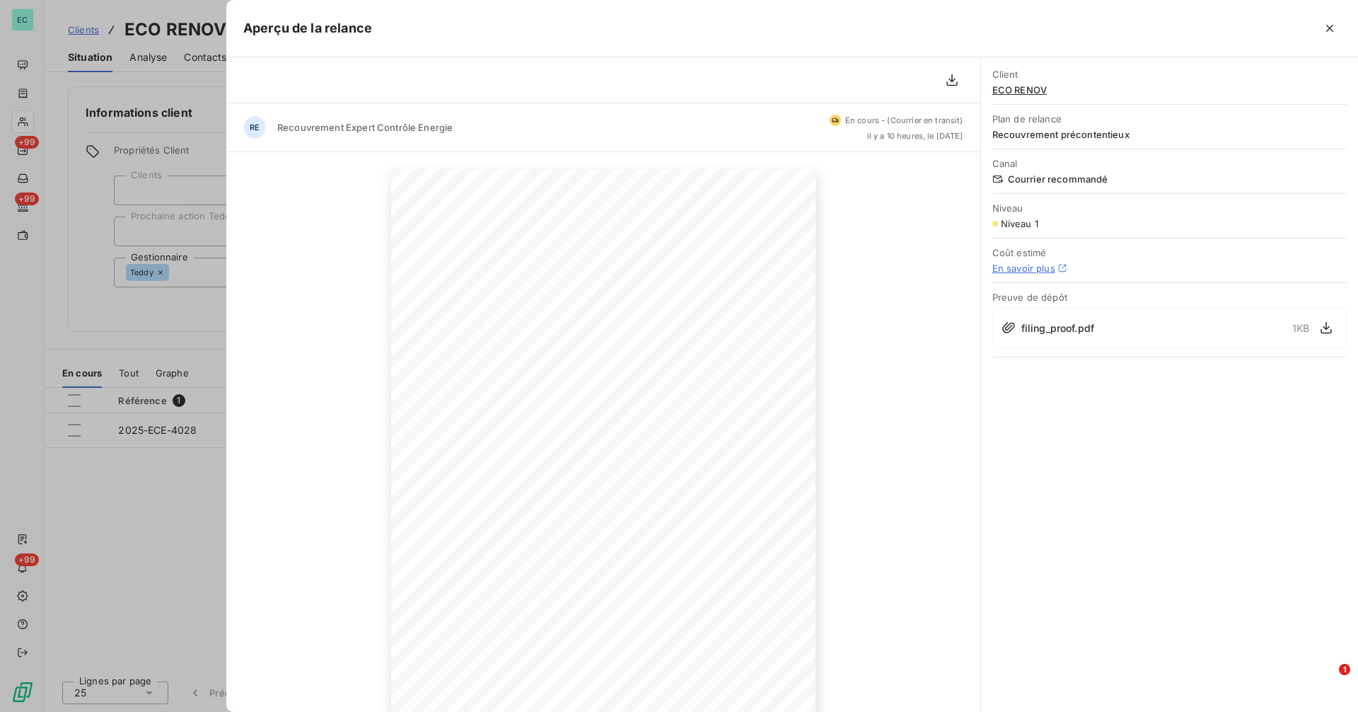
click at [155, 441] on div at bounding box center [679, 356] width 1358 height 712
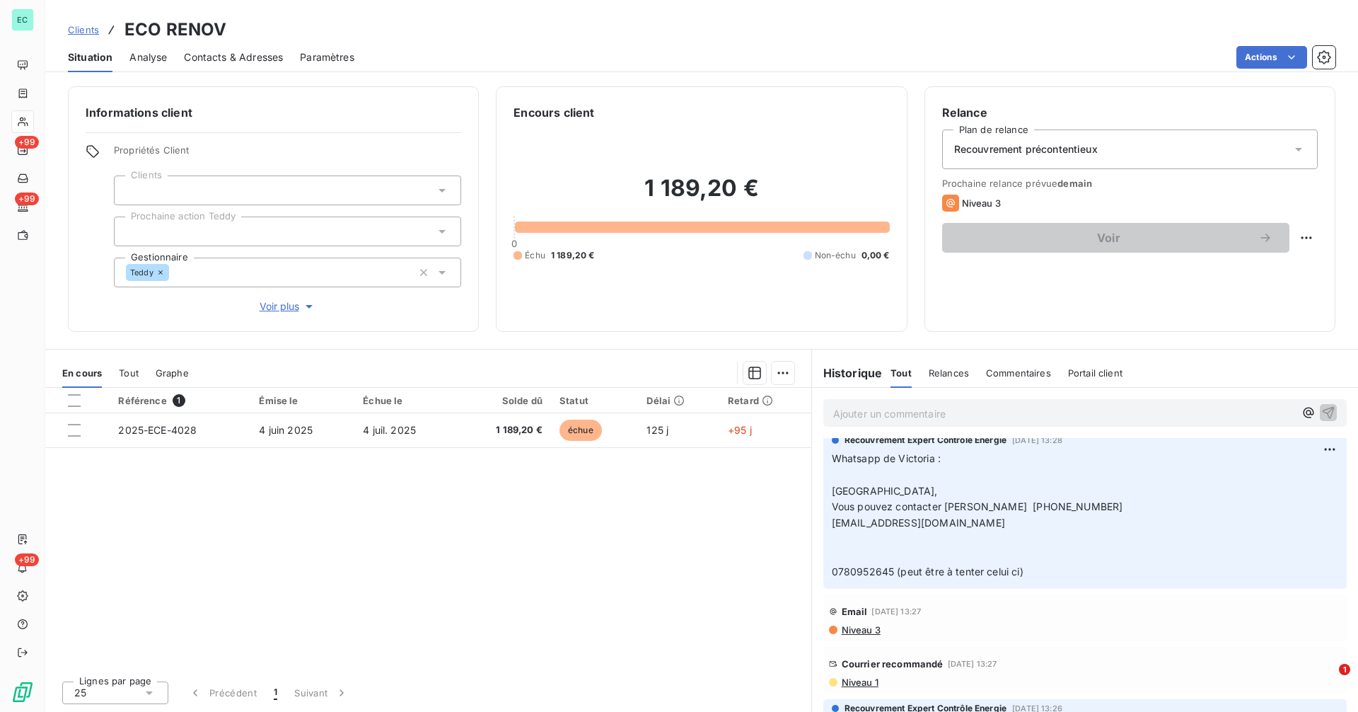
click at [83, 30] on span "Clients" at bounding box center [83, 29] width 31 height 11
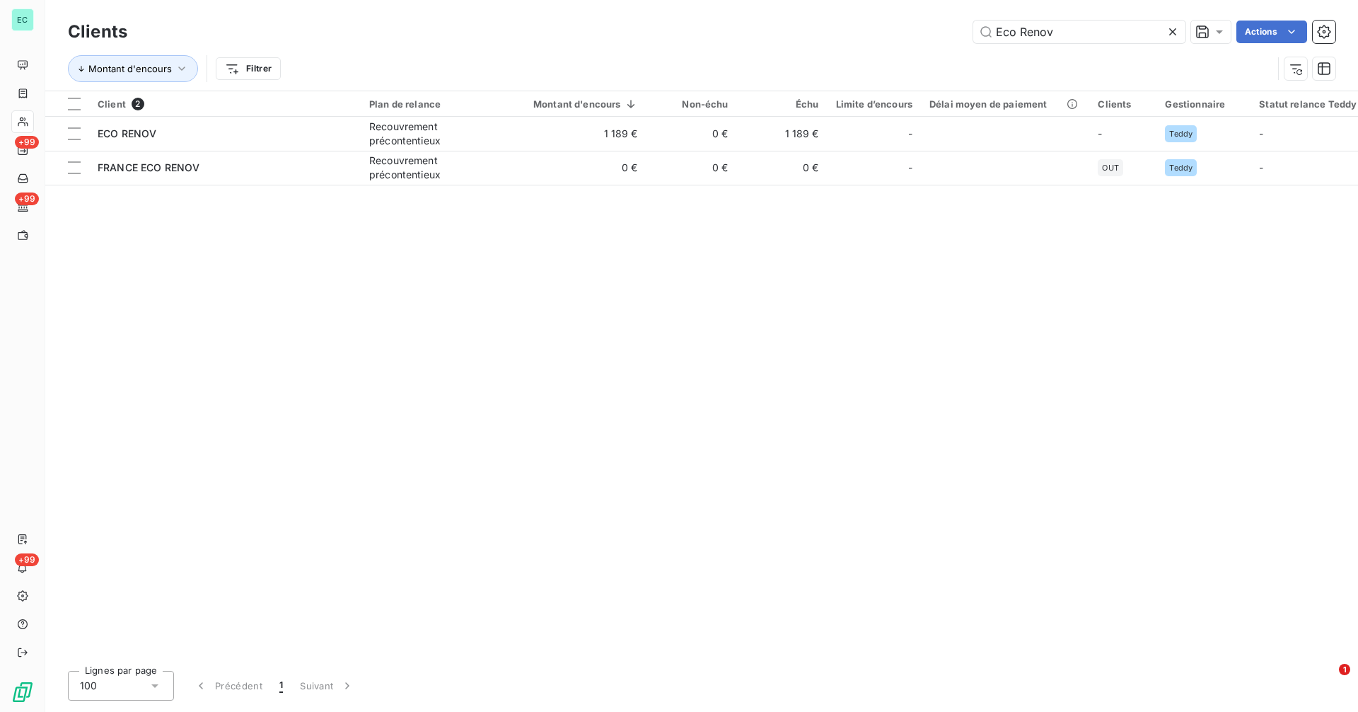
click at [1176, 33] on icon at bounding box center [1173, 32] width 14 height 14
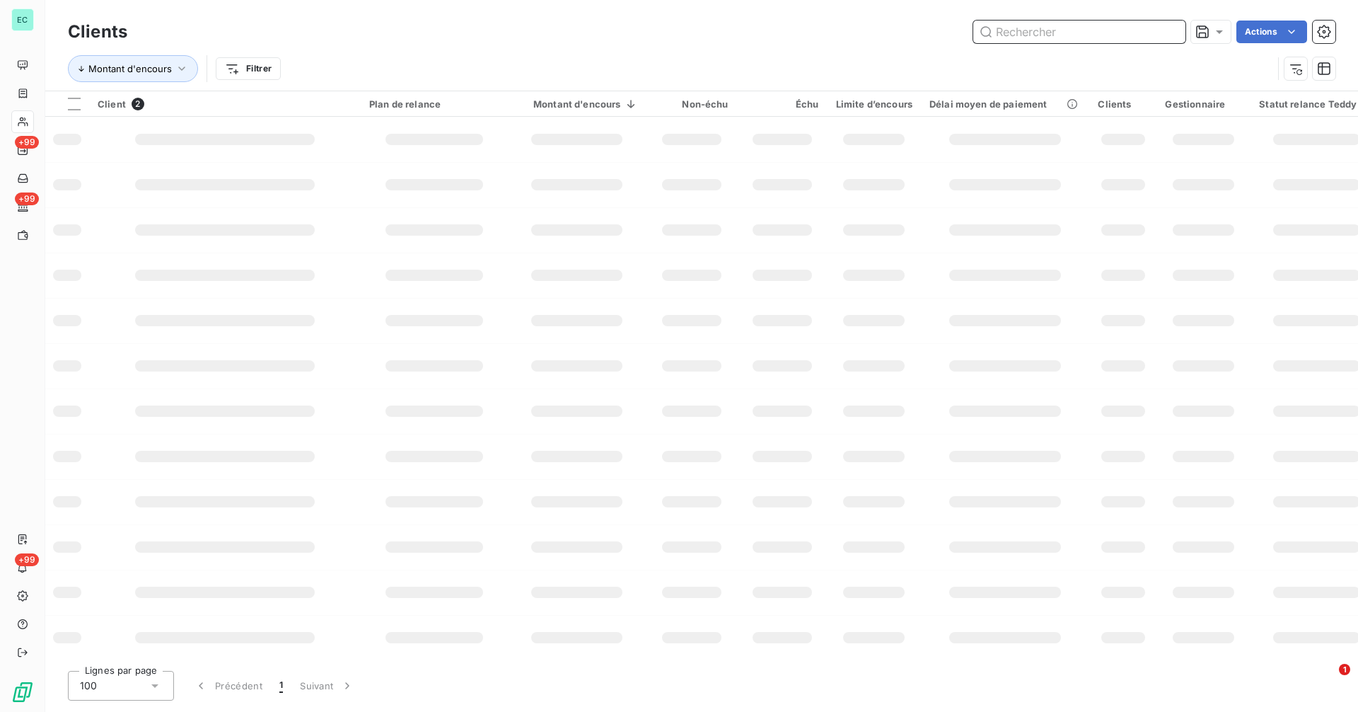
click at [1136, 33] on input "text" at bounding box center [1079, 32] width 212 height 23
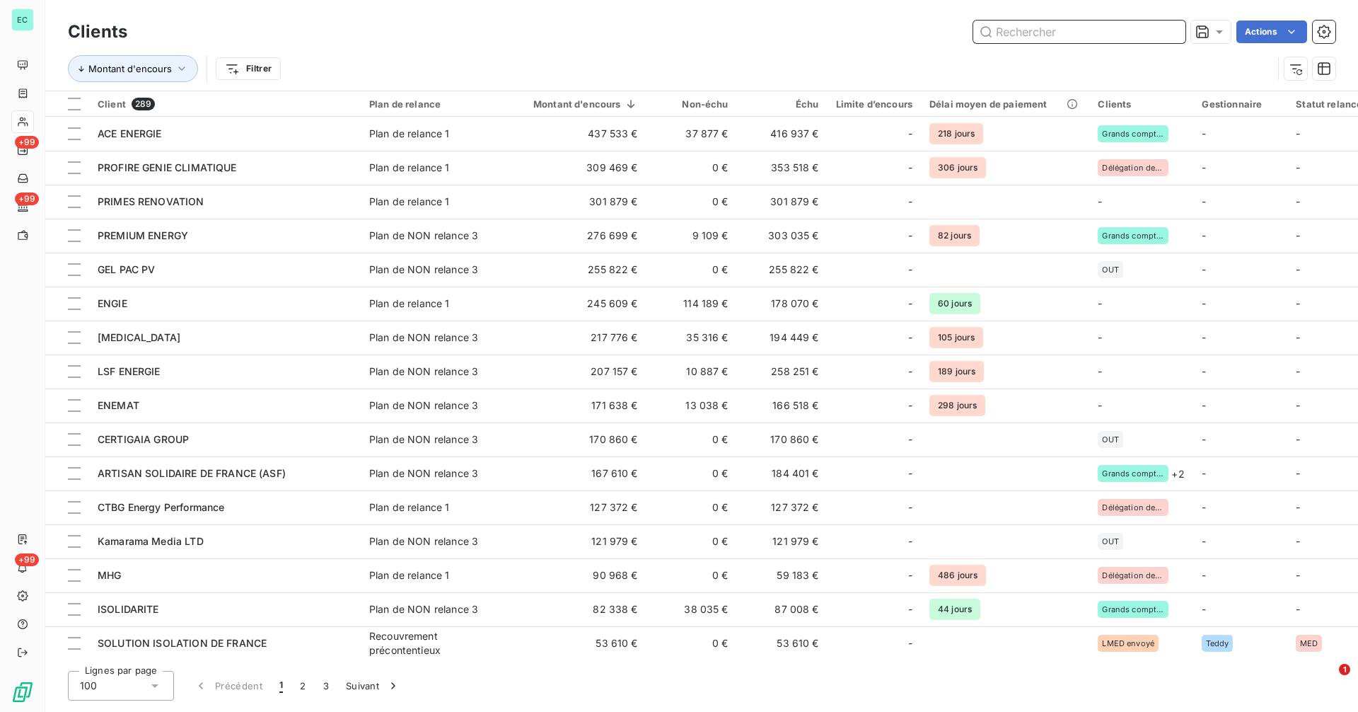
paste input "Swiss Energie"
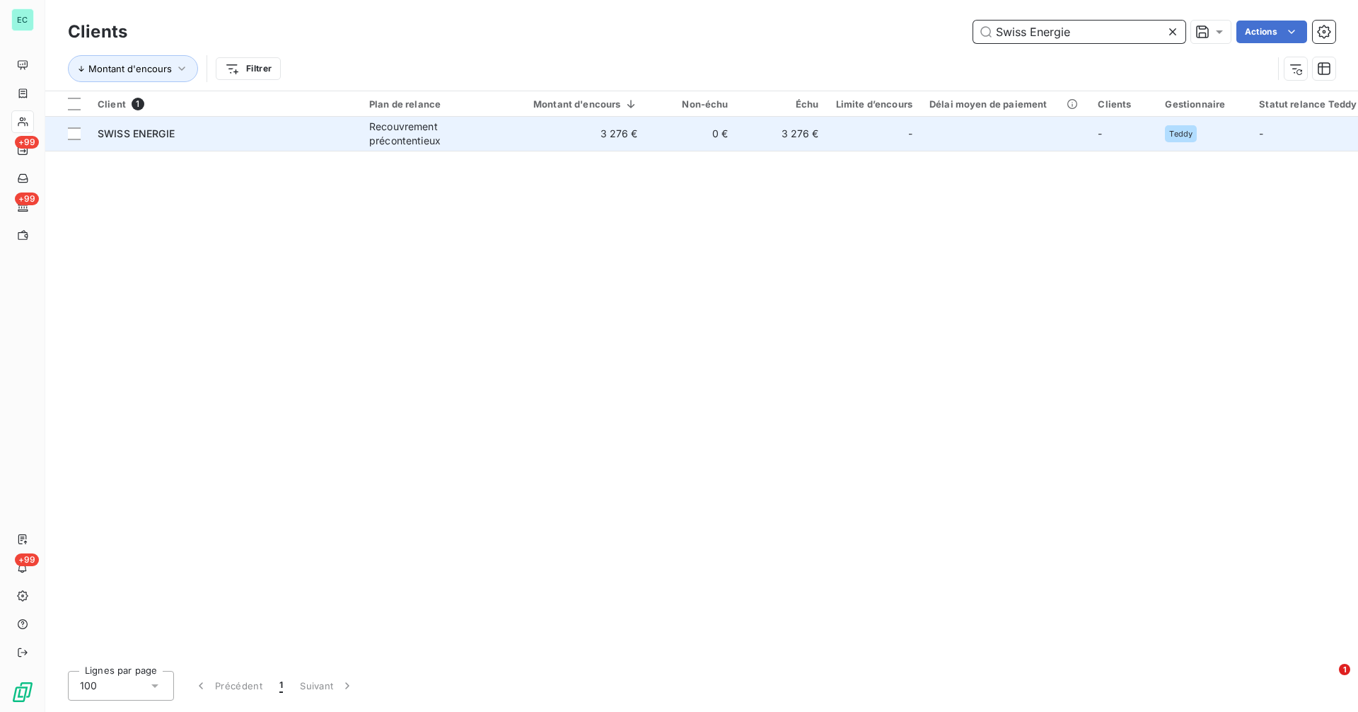
type input "Swiss Energie"
click at [508, 135] on td "3 276 €" at bounding box center [577, 134] width 139 height 34
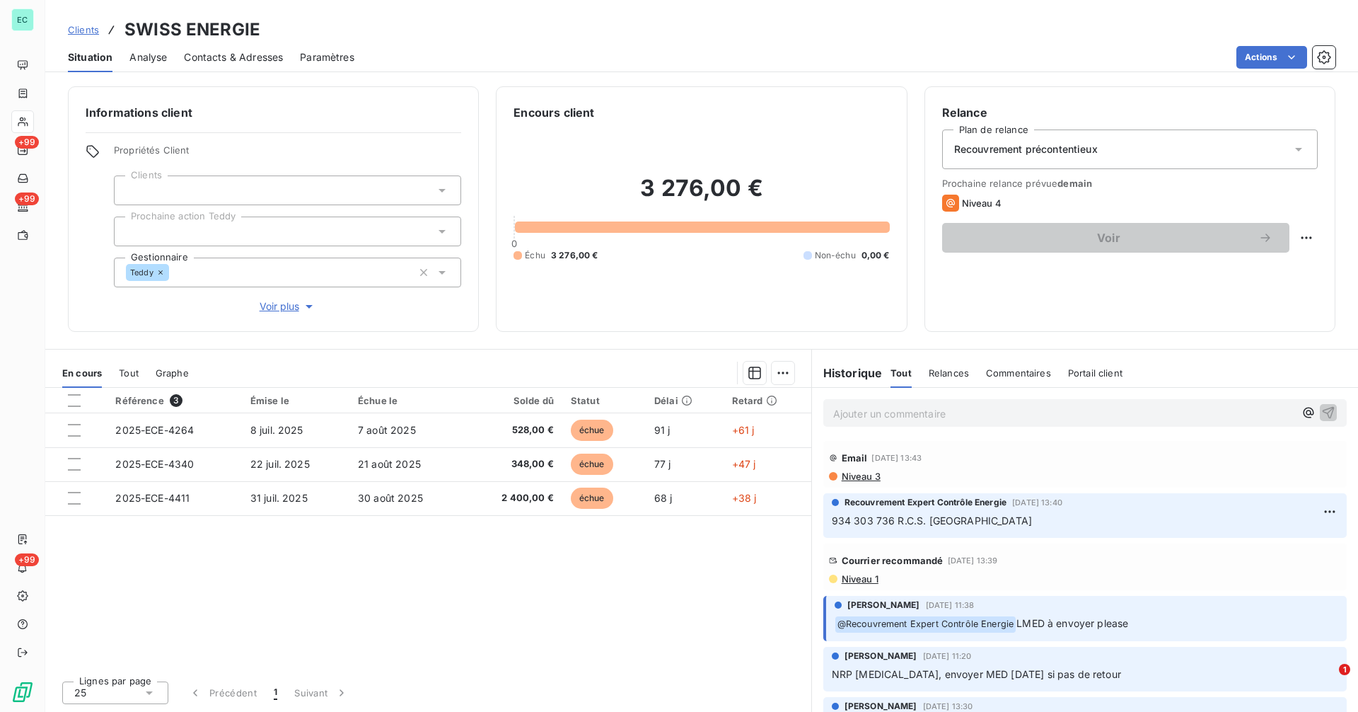
click at [863, 576] on span "Niveau 1" at bounding box center [859, 578] width 38 height 11
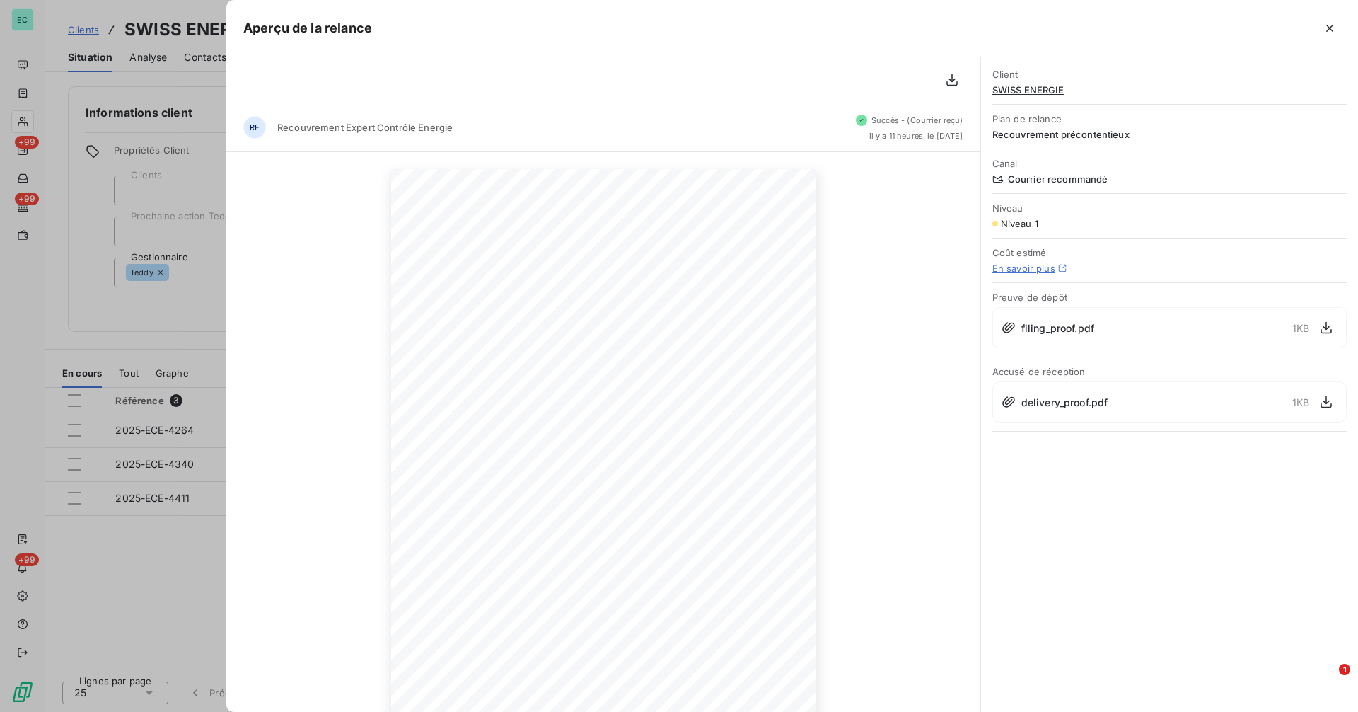
click at [107, 315] on div at bounding box center [679, 356] width 1358 height 712
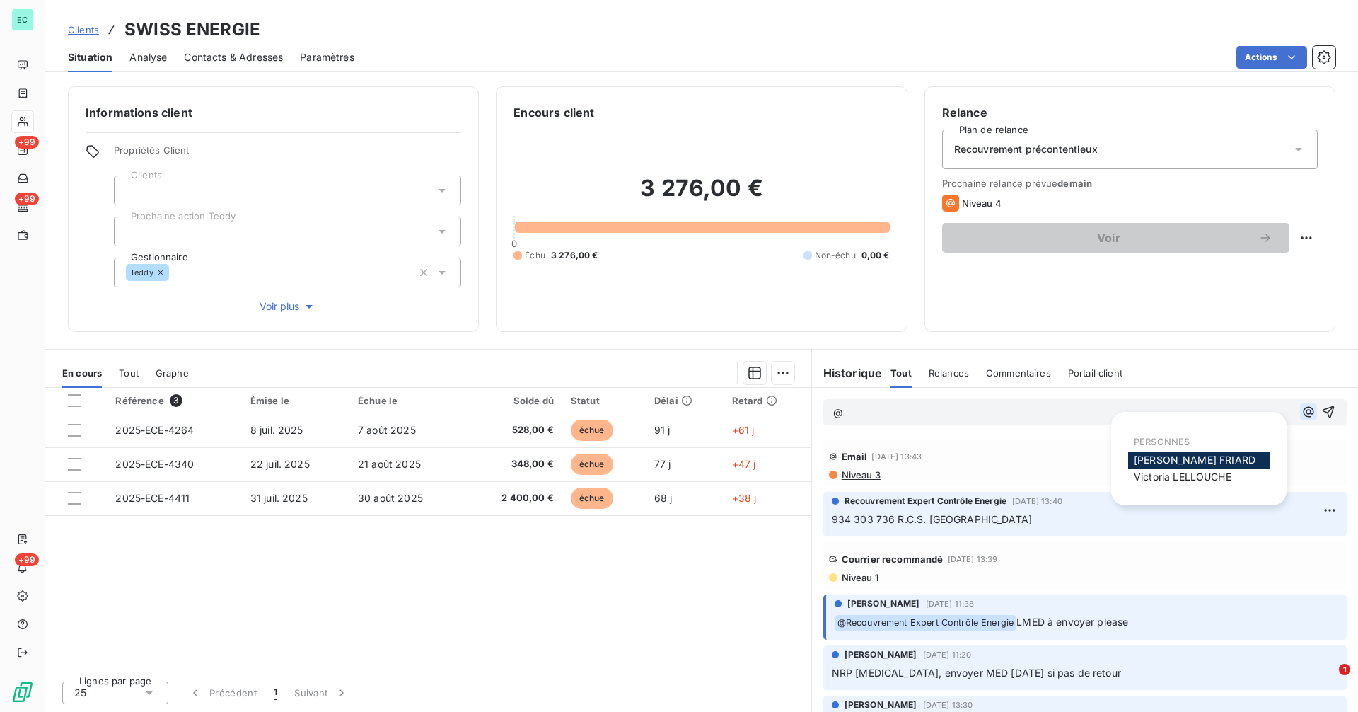
click at [1301, 414] on icon "button" at bounding box center [1308, 412] width 14 height 14
click at [1188, 475] on span "[PERSON_NAME]" at bounding box center [1183, 476] width 98 height 12
